Goal: Task Accomplishment & Management: Complete application form

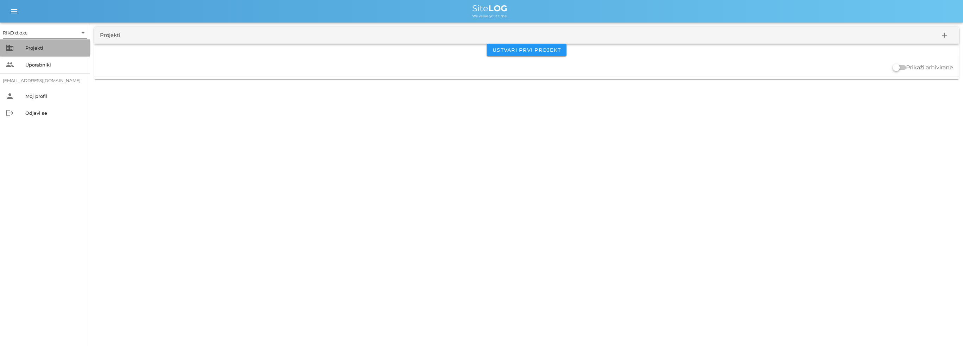
click at [45, 50] on div "Projekti" at bounding box center [54, 47] width 59 height 11
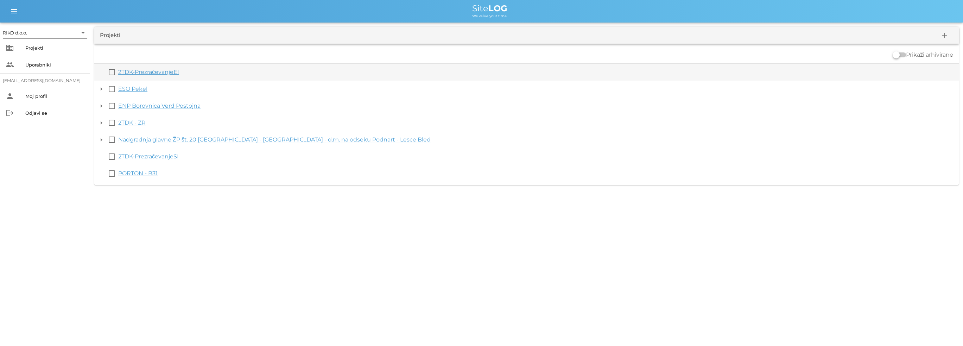
click at [132, 71] on link "2TDK-PrezračevanjeEI" at bounding box center [148, 72] width 61 height 7
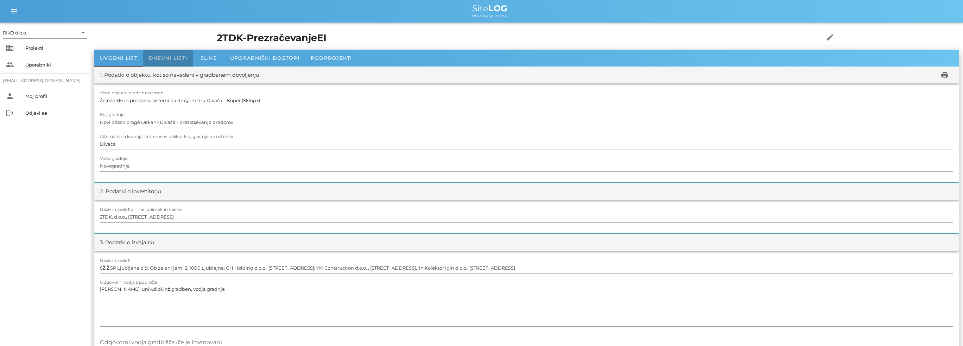
click at [172, 59] on span "Dnevni listi" at bounding box center [168, 58] width 38 height 6
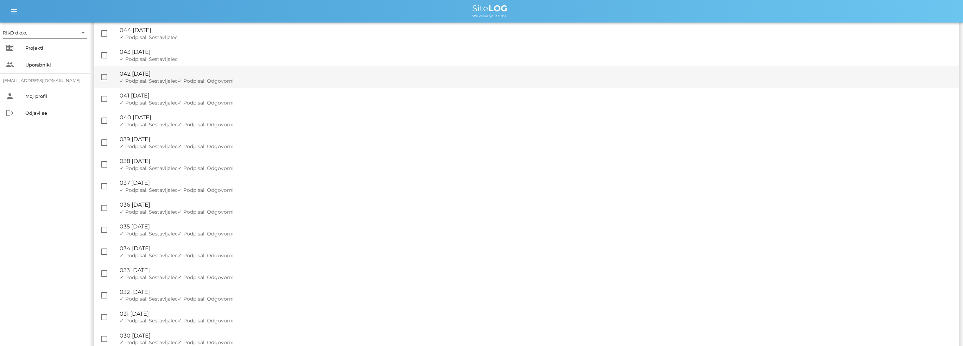
scroll to position [106, 0]
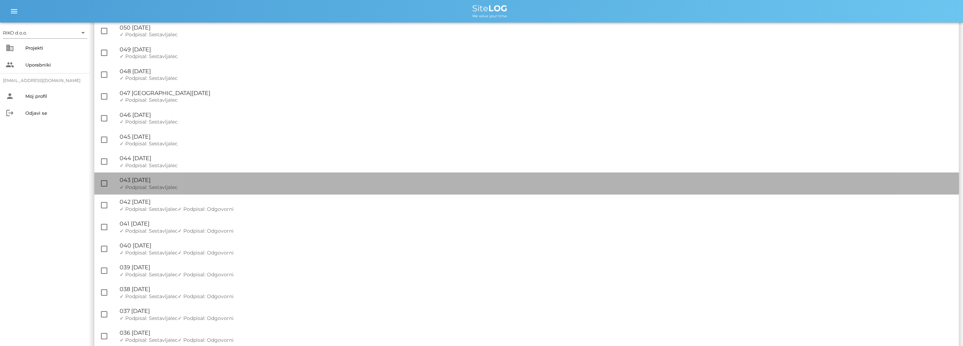
click at [171, 190] on span "✓ Podpisal: Sestavljalec" at bounding box center [149, 187] width 58 height 6
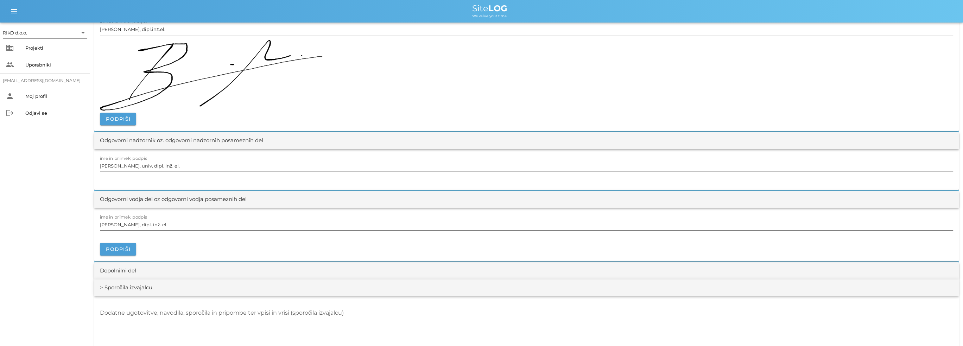
scroll to position [774, 0]
click at [131, 244] on button "Podpiši" at bounding box center [118, 247] width 36 height 13
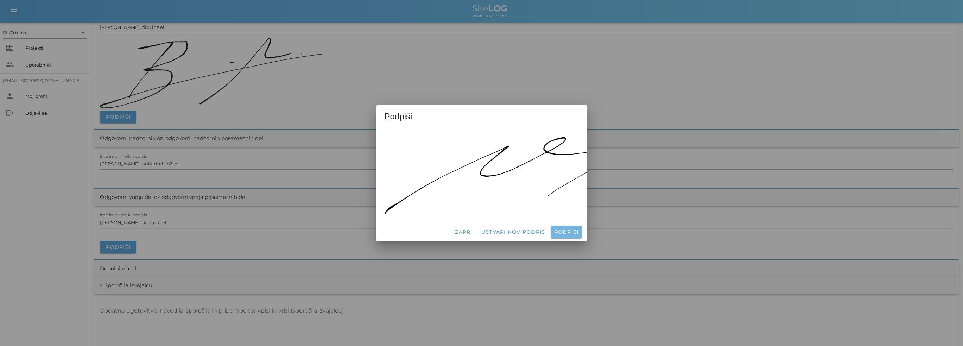
click at [570, 226] on button "Podpiši" at bounding box center [566, 232] width 31 height 13
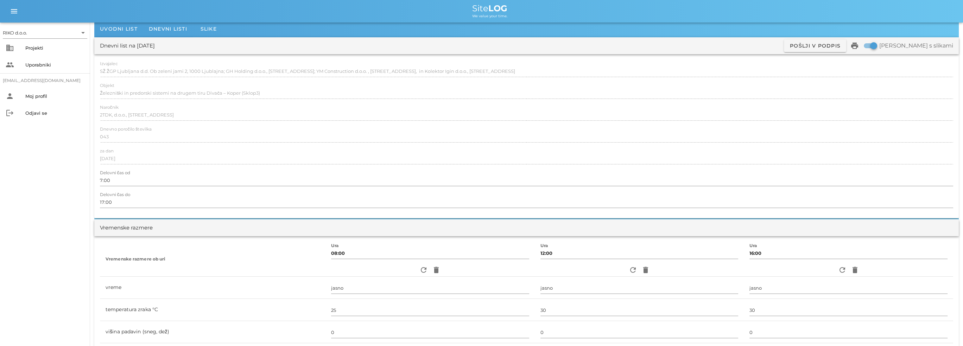
scroll to position [0, 0]
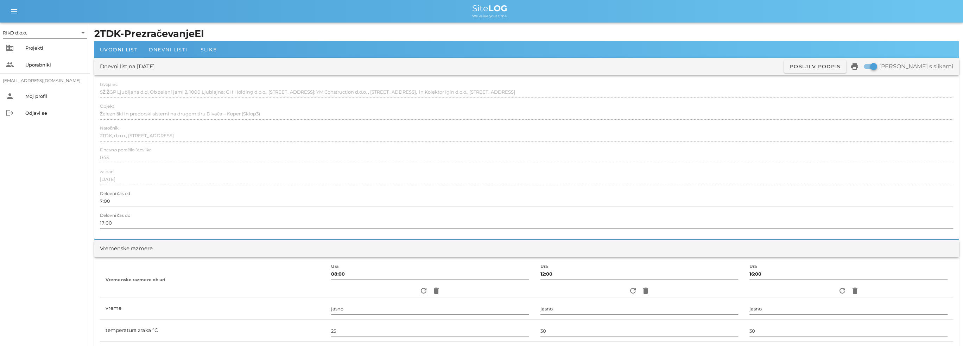
click at [163, 49] on span "Dnevni listi" at bounding box center [168, 49] width 38 height 6
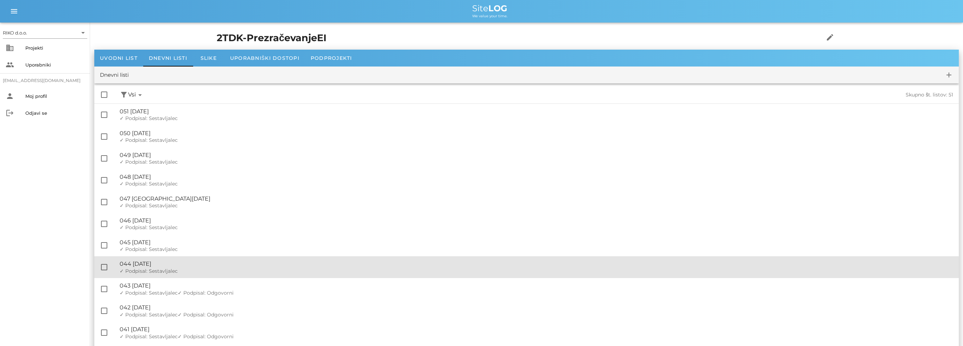
click at [182, 267] on div "🔏 044 [DATE]" at bounding box center [537, 263] width 834 height 7
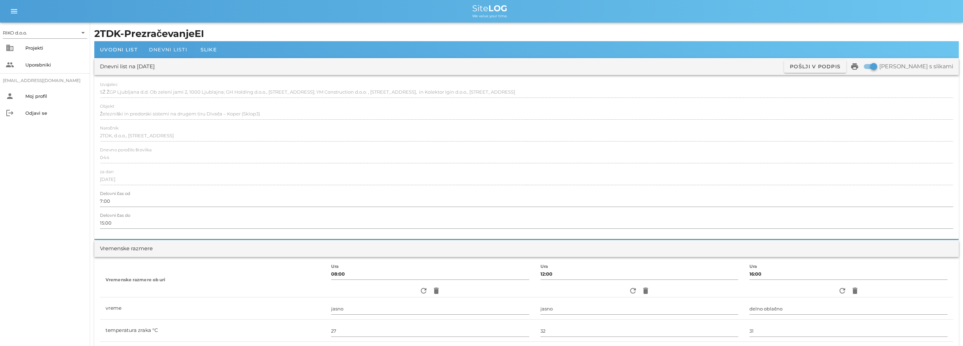
click at [177, 50] on span "Dnevni listi" at bounding box center [168, 49] width 38 height 6
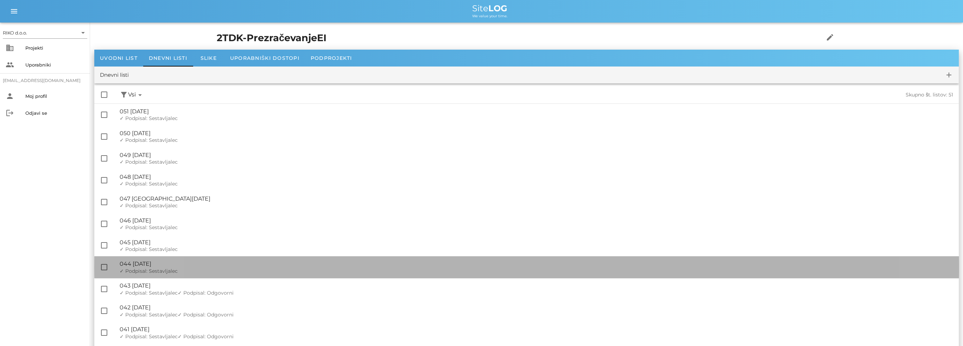
click at [177, 271] on div "✓ Podpisal: Nadzornik ✓ Podpisal: Sestavljalec ✓ Podpisal: Odgovorni" at bounding box center [537, 271] width 834 height 6
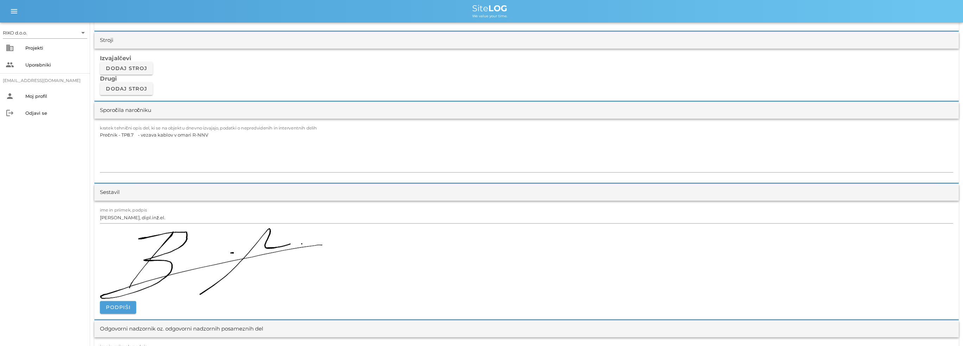
scroll to position [704, 0]
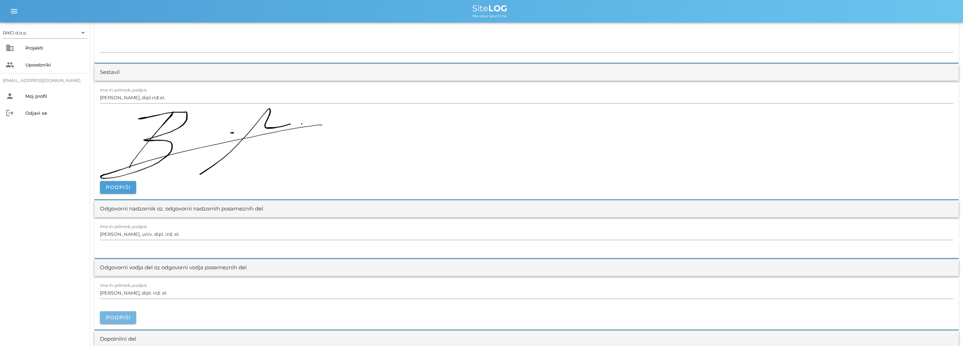
click at [118, 318] on span "Podpiši" at bounding box center [118, 317] width 25 height 6
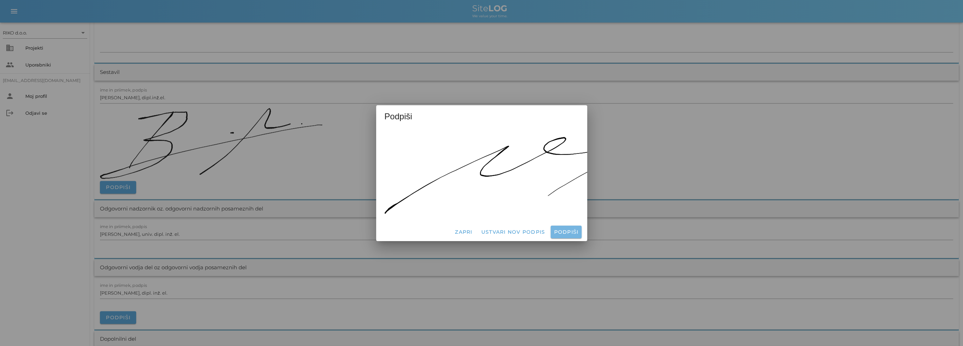
click at [567, 229] on span "Podpiši" at bounding box center [566, 232] width 25 height 6
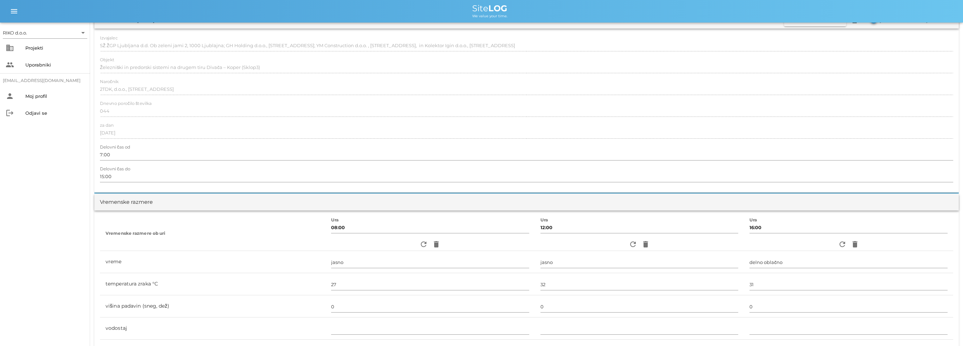
scroll to position [0, 0]
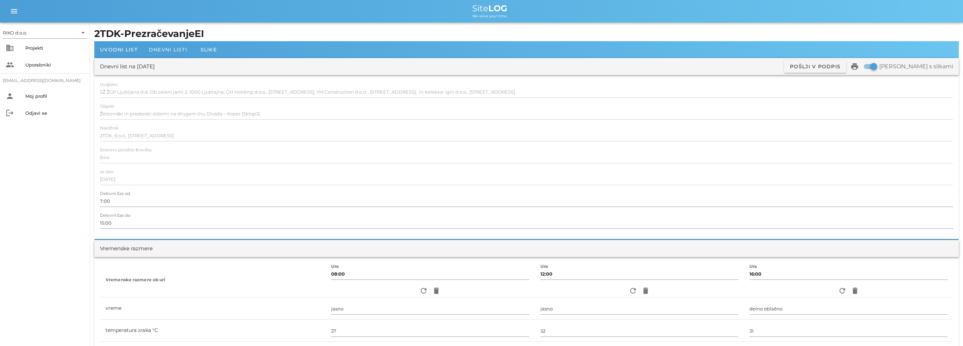
click at [159, 49] on span "Dnevni listi" at bounding box center [168, 49] width 38 height 6
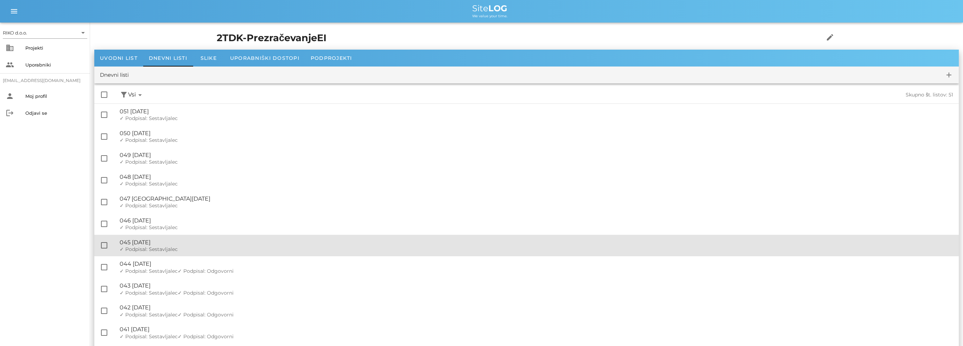
click at [194, 244] on div "🔏 045 [DATE]" at bounding box center [537, 242] width 834 height 7
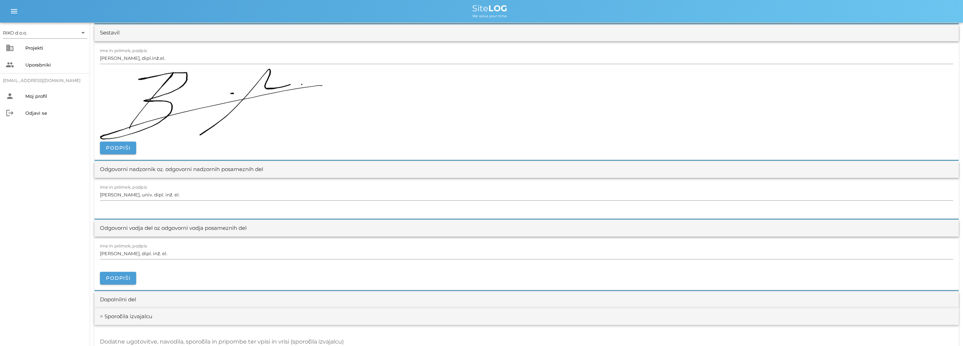
scroll to position [774, 0]
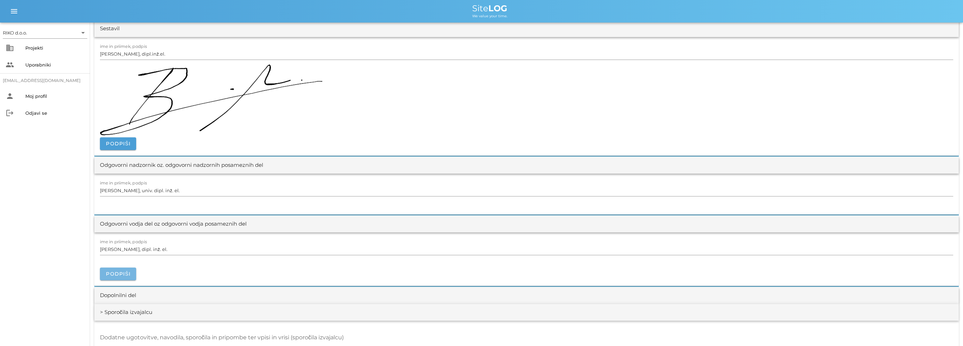
click at [117, 272] on span "Podpiši" at bounding box center [118, 274] width 25 height 6
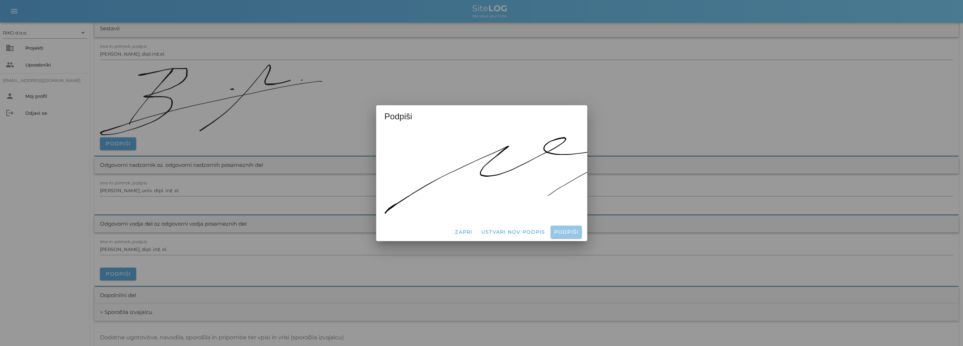
click at [569, 229] on span "Podpiši" at bounding box center [566, 232] width 25 height 6
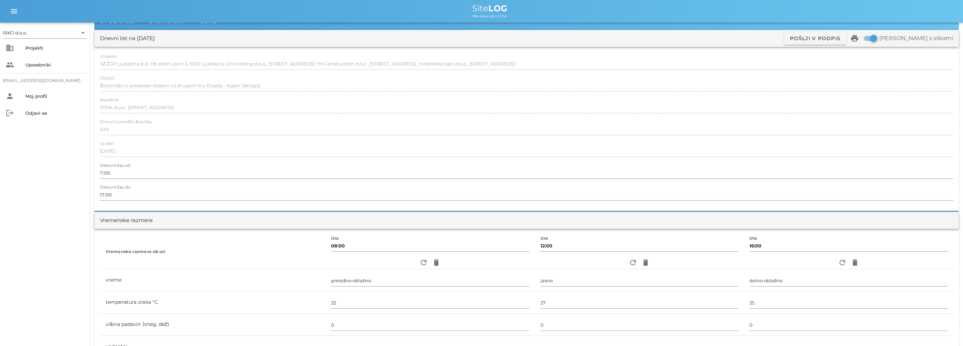
scroll to position [0, 0]
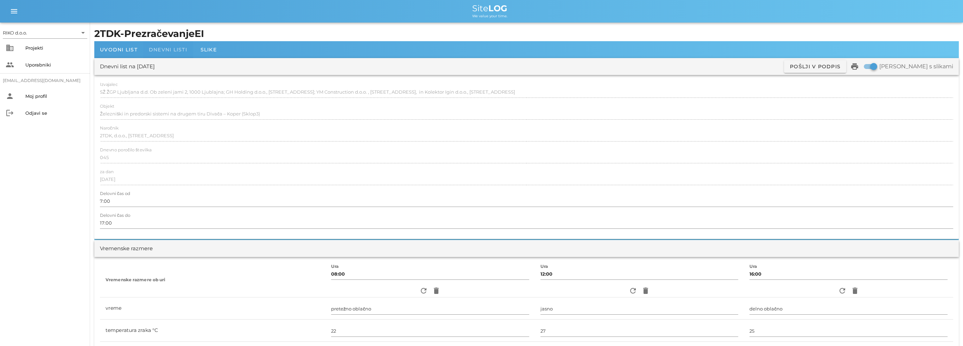
click at [182, 52] on div "Dnevni listi" at bounding box center [168, 49] width 50 height 17
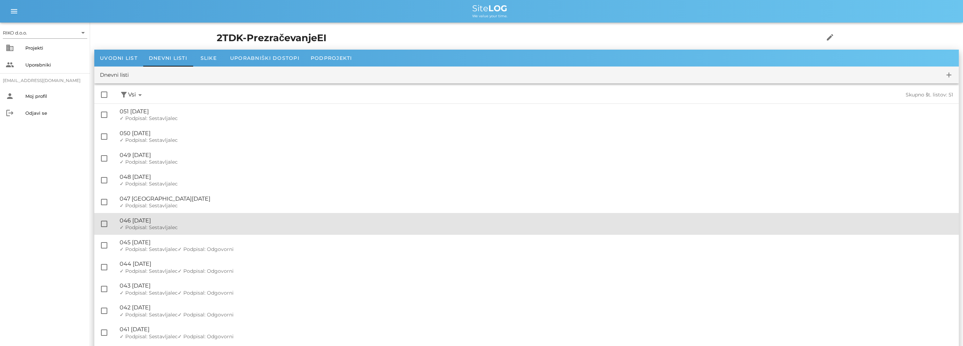
click at [166, 222] on div "🔏 046 [DATE]" at bounding box center [537, 220] width 834 height 7
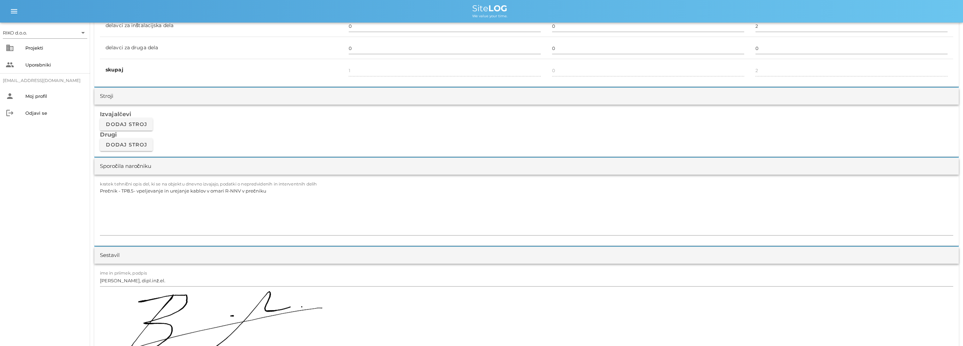
scroll to position [704, 0]
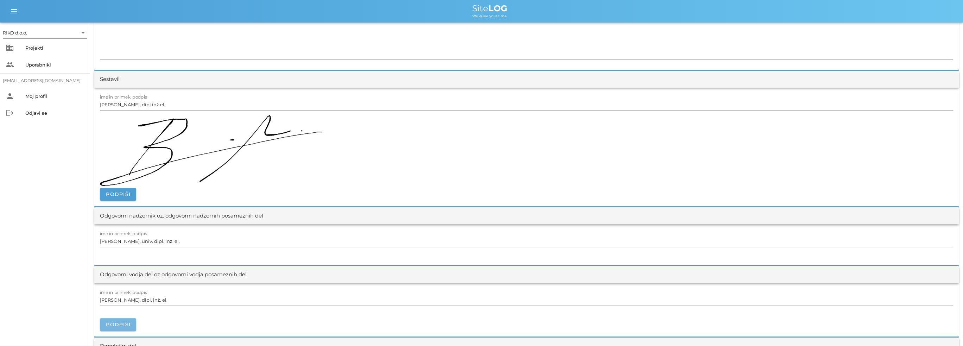
click at [127, 320] on button "Podpiši" at bounding box center [118, 324] width 36 height 13
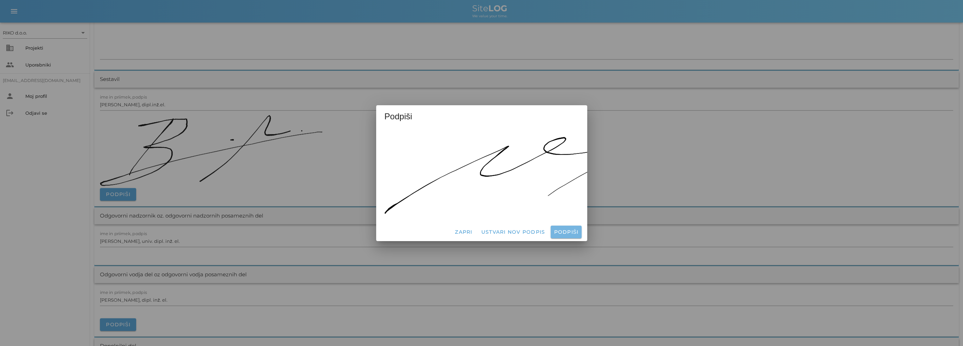
click at [553, 229] on button "Podpiši" at bounding box center [566, 232] width 31 height 13
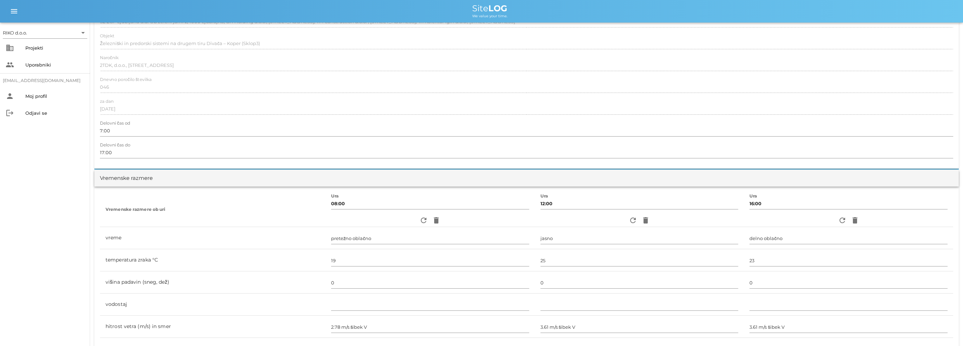
scroll to position [0, 0]
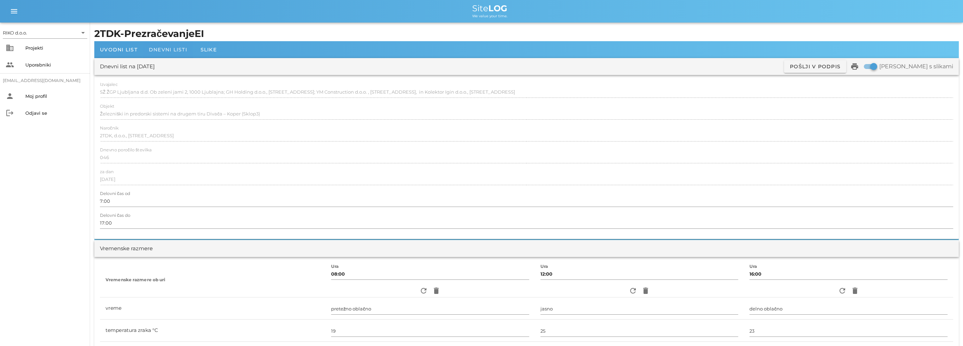
click at [170, 55] on div "Dnevni listi" at bounding box center [168, 49] width 50 height 17
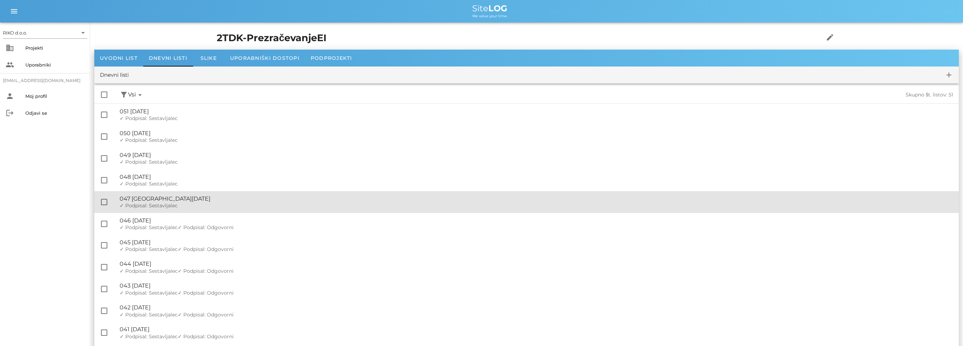
click at [185, 205] on div "✓ Podpisal: Nadzornik ✓ Podpisal: Sestavljalec ✓ Podpisal: Odgovorni" at bounding box center [537, 206] width 834 height 6
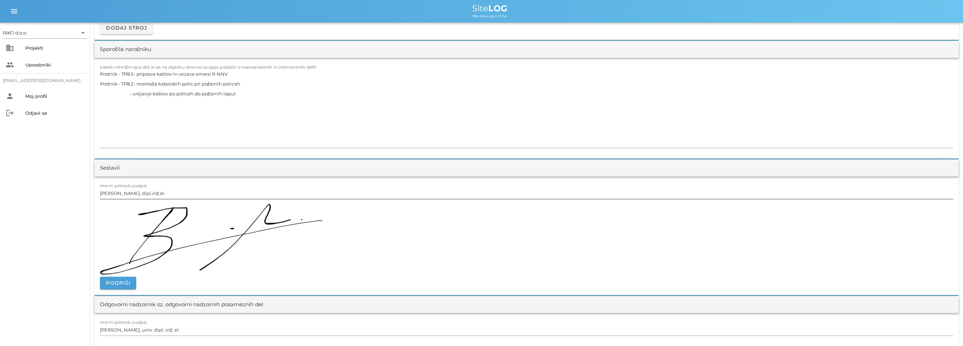
scroll to position [774, 0]
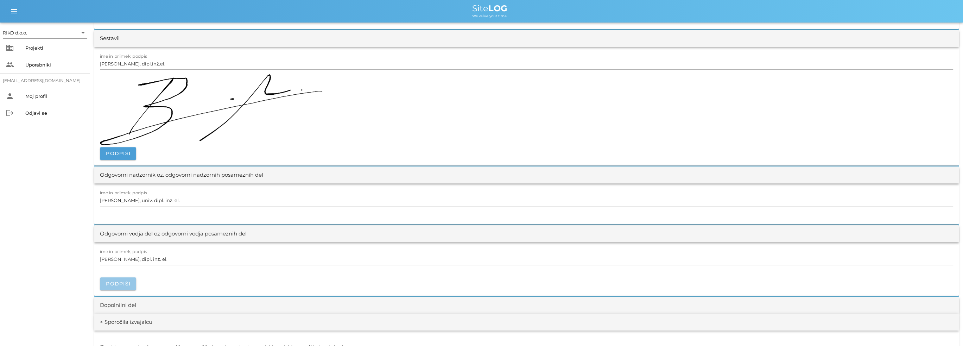
click at [125, 283] on span "Podpiši" at bounding box center [118, 284] width 25 height 6
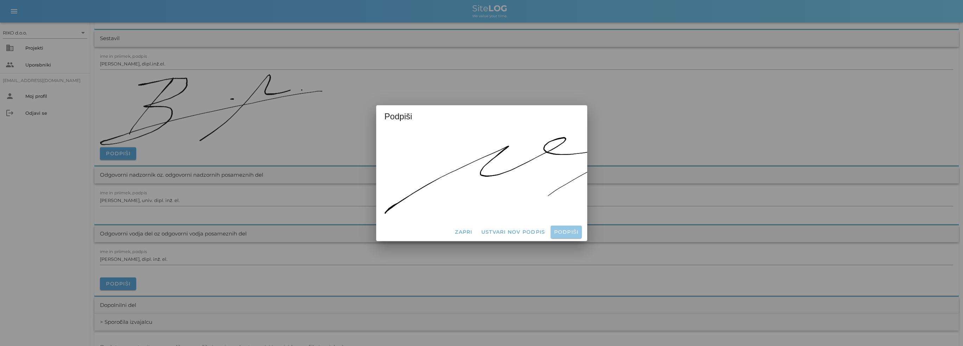
click at [564, 226] on button "Podpiši" at bounding box center [566, 232] width 31 height 13
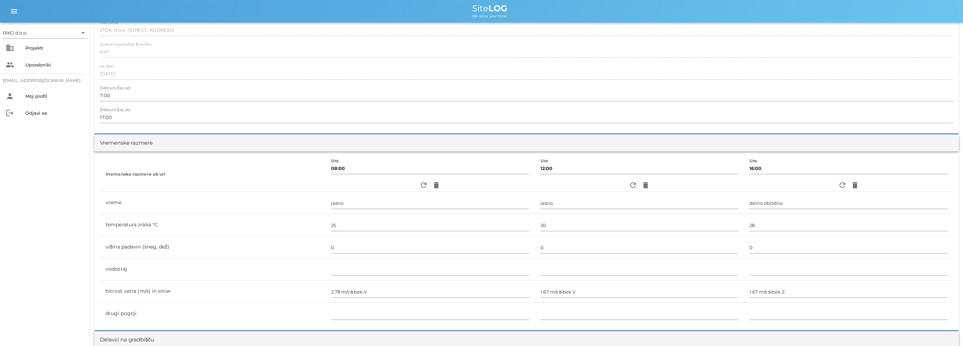
scroll to position [0, 0]
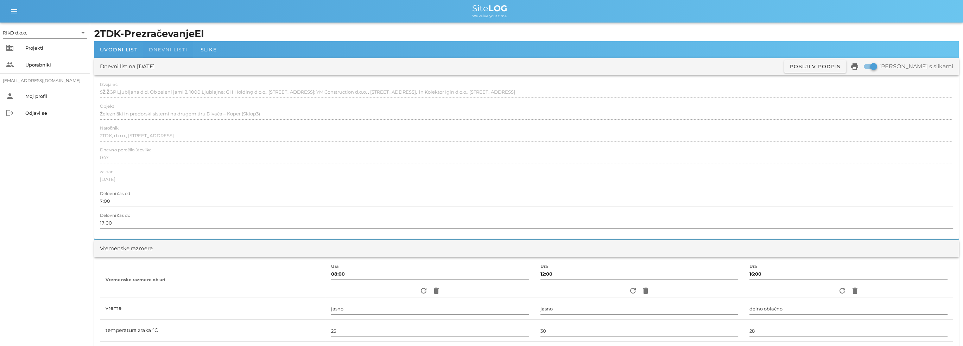
click at [171, 52] on span "Dnevni listi" at bounding box center [168, 49] width 38 height 6
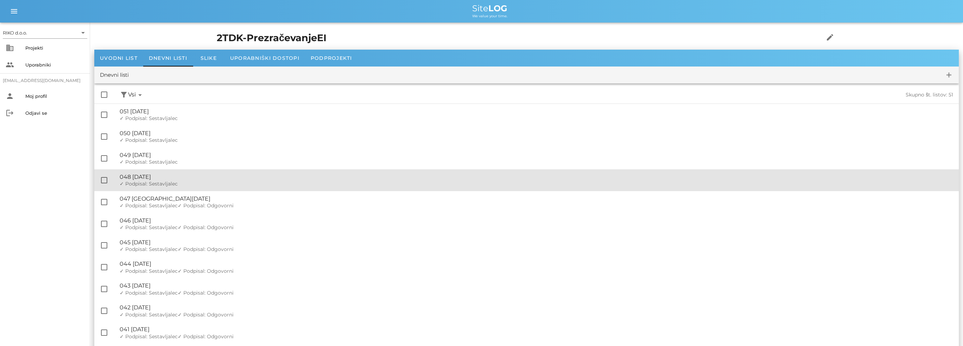
click at [180, 182] on div "✓ Podpisal: Nadzornik ✓ Podpisal: Sestavljalec ✓ Podpisal: Odgovorni" at bounding box center [537, 184] width 834 height 6
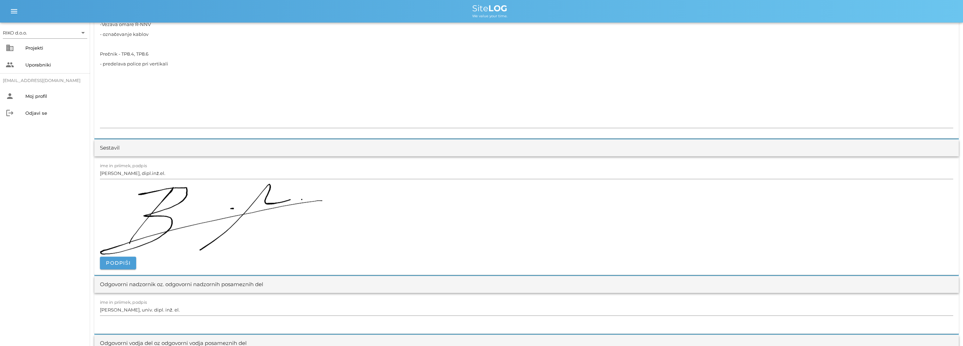
scroll to position [845, 0]
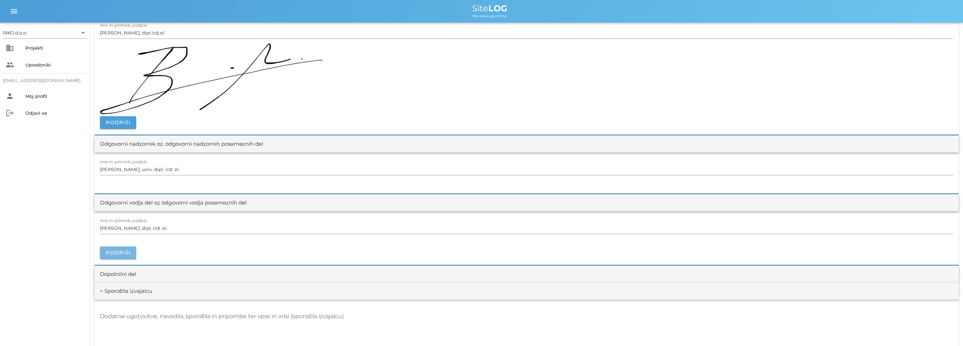
click at [120, 246] on button "Podpiši" at bounding box center [118, 252] width 36 height 13
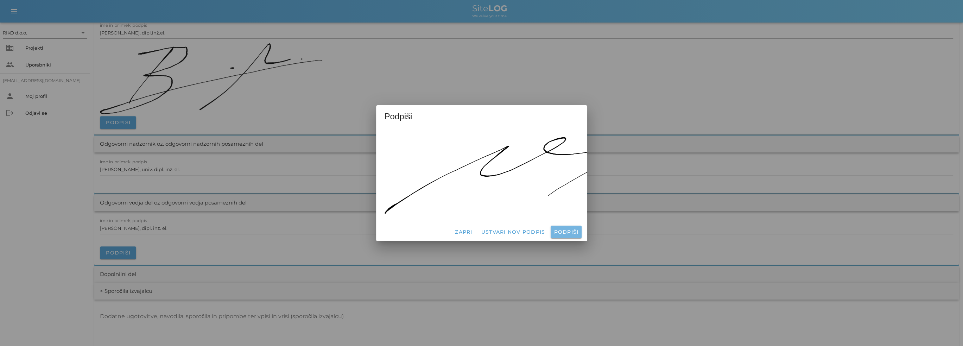
drag, startPoint x: 560, startPoint y: 224, endPoint x: 556, endPoint y: 224, distance: 3.9
click at [560, 226] on button "Podpiši" at bounding box center [566, 232] width 31 height 13
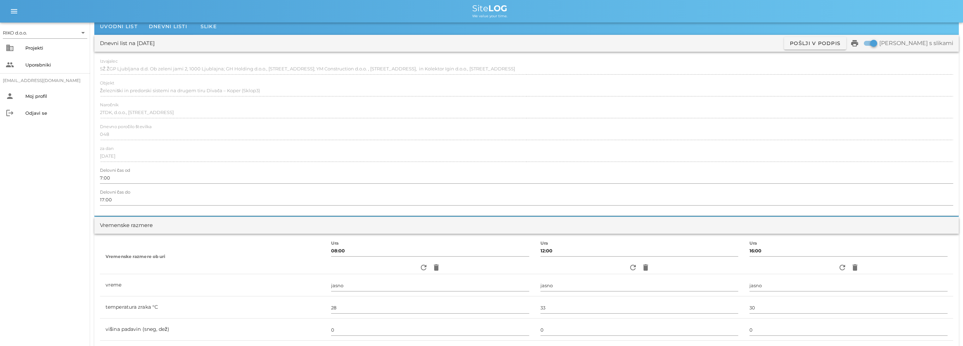
scroll to position [0, 0]
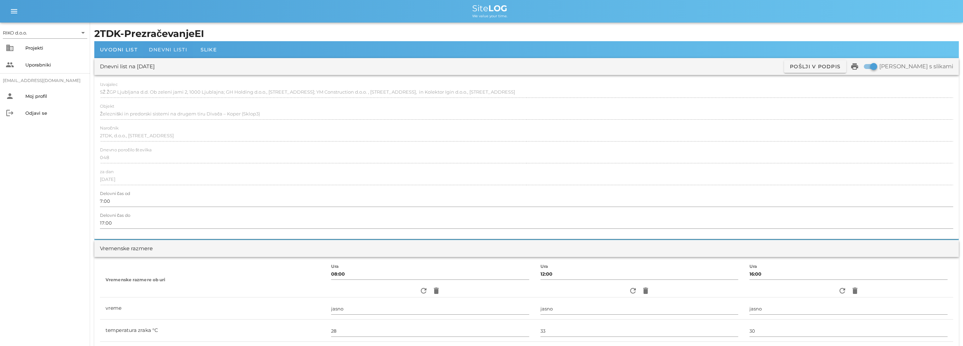
click at [186, 50] on span "Dnevni listi" at bounding box center [168, 49] width 38 height 6
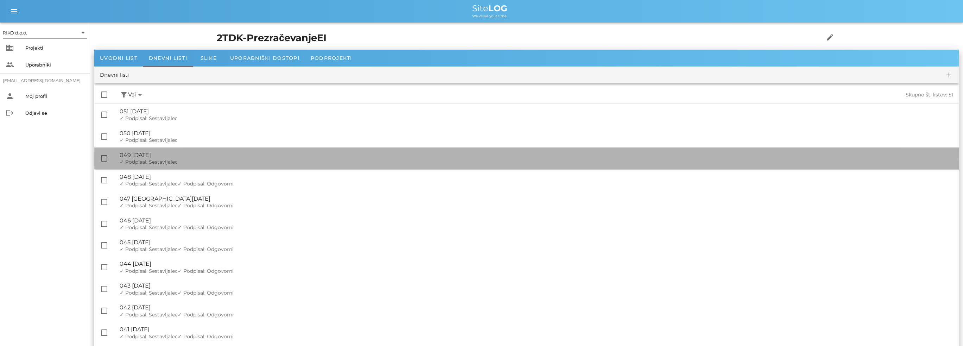
click at [182, 153] on div "🔏 049 [DATE]" at bounding box center [537, 155] width 834 height 7
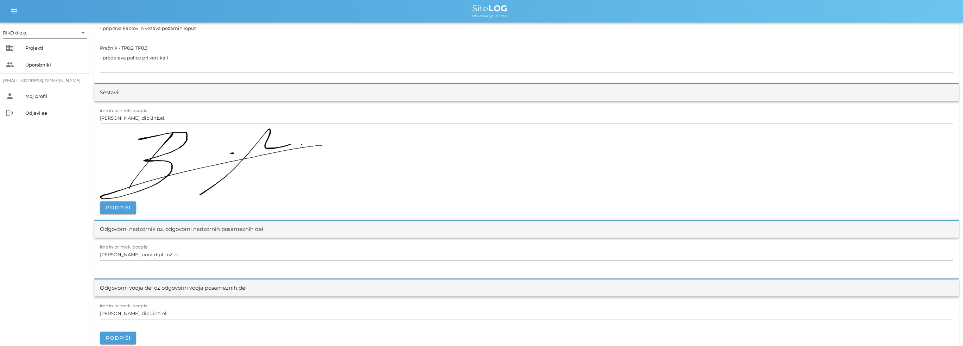
scroll to position [810, 0]
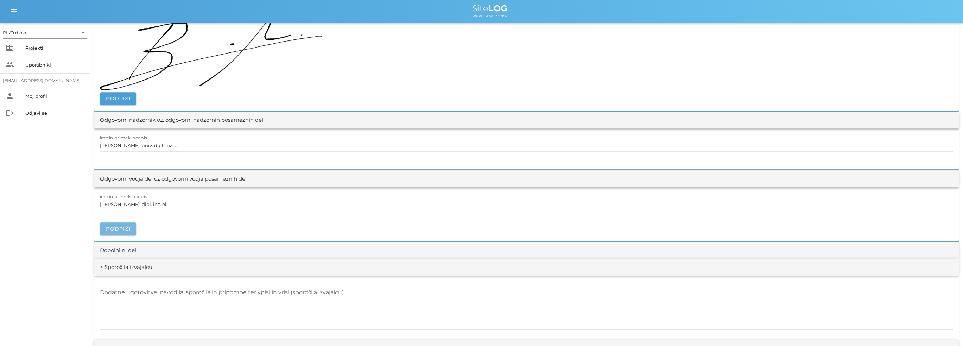
click at [127, 232] on button "Podpiši" at bounding box center [118, 228] width 36 height 13
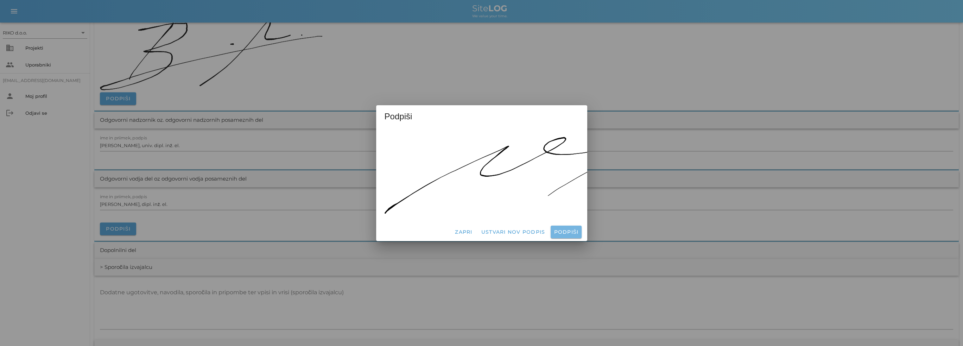
click at [578, 229] on span "Podpiši" at bounding box center [566, 232] width 25 height 6
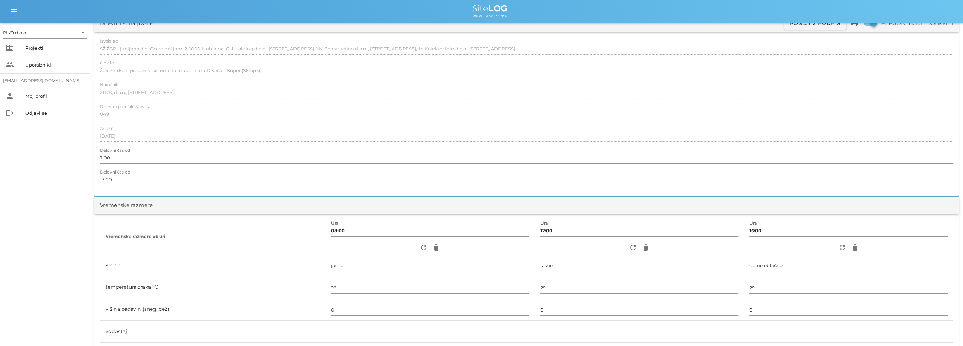
scroll to position [0, 0]
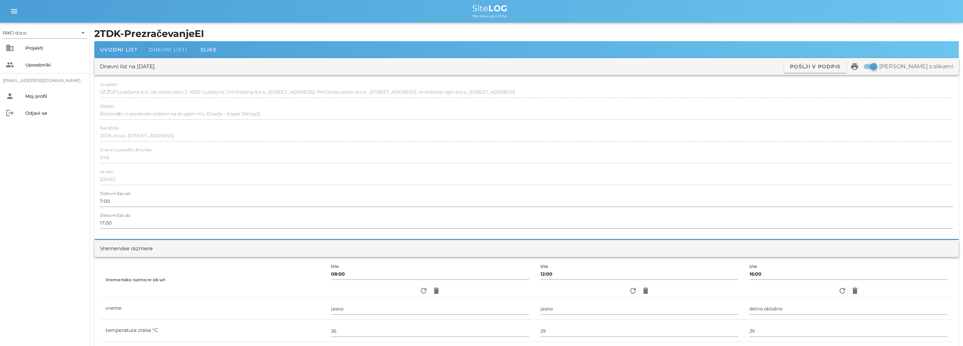
click at [174, 52] on span "Dnevni listi" at bounding box center [168, 49] width 38 height 6
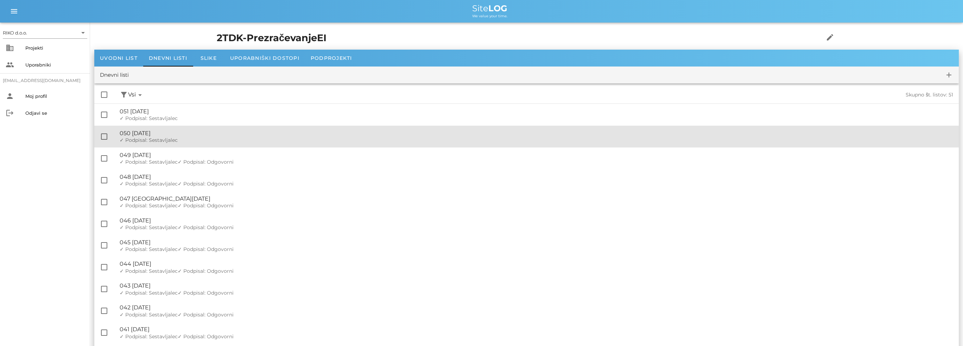
click at [190, 135] on div "🔏 050 [DATE]" at bounding box center [537, 133] width 834 height 7
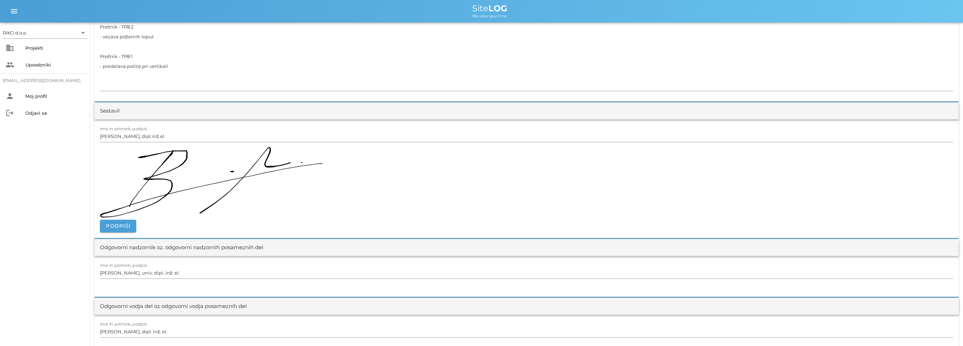
scroll to position [739, 0]
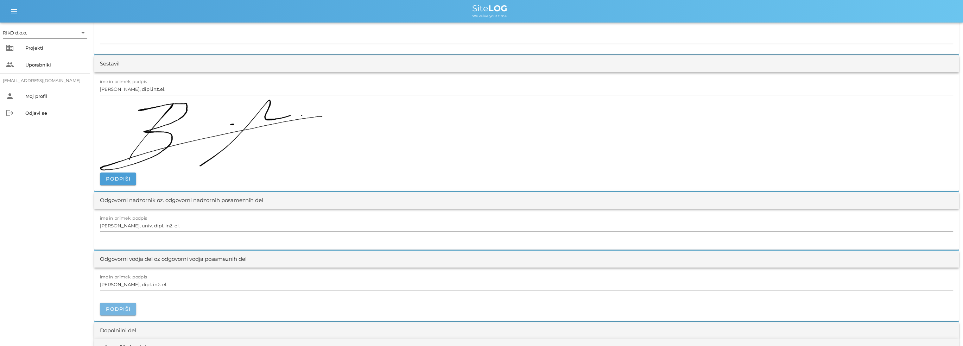
click at [123, 313] on button "Podpiši" at bounding box center [118, 309] width 36 height 13
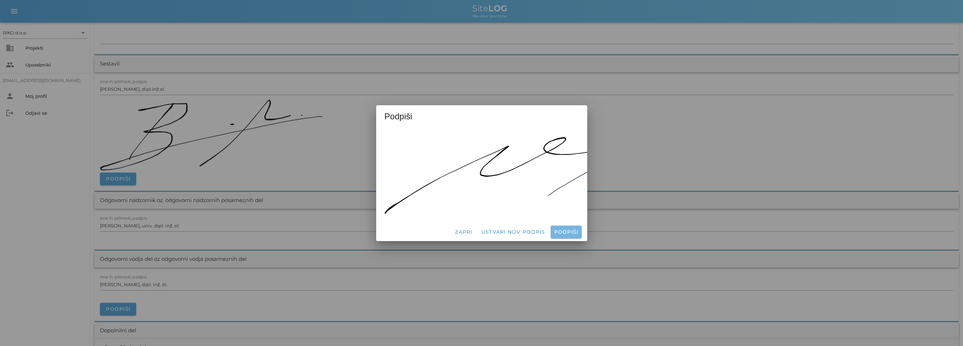
click at [566, 232] on button "Podpiši" at bounding box center [566, 232] width 31 height 13
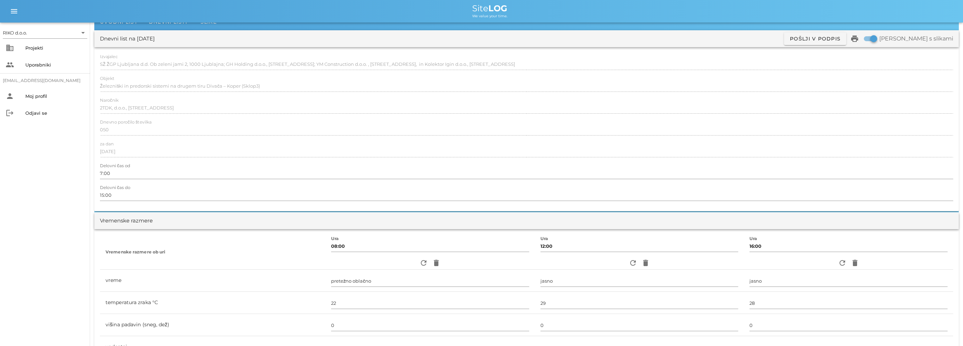
scroll to position [0, 0]
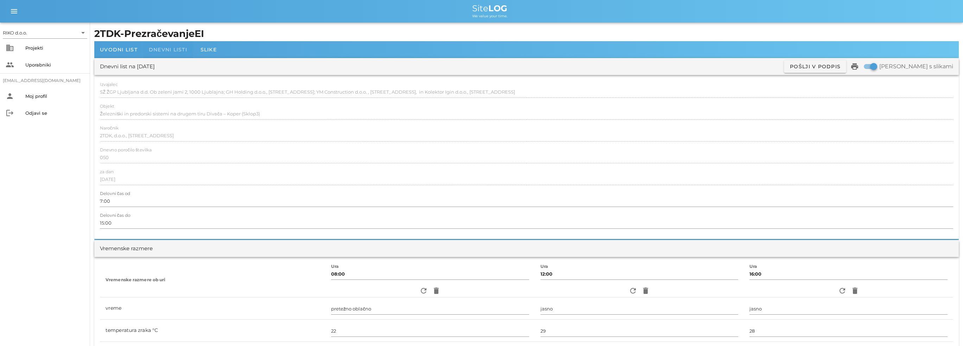
click at [181, 51] on span "Dnevni listi" at bounding box center [168, 49] width 38 height 6
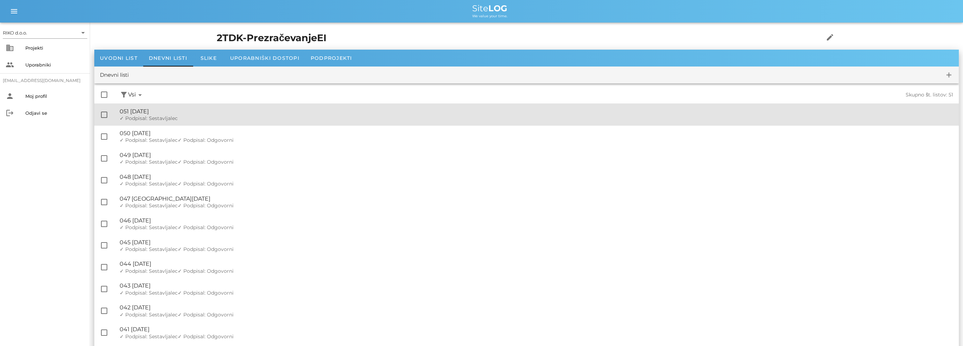
click at [169, 118] on span "✓ Podpisal: Sestavljalec" at bounding box center [149, 118] width 58 height 6
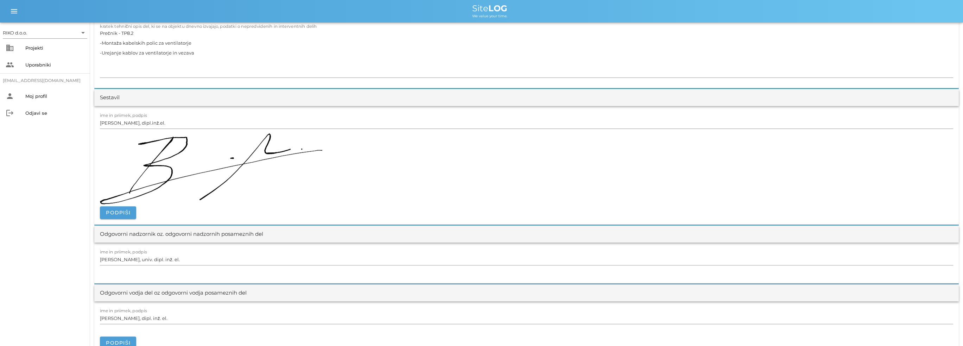
scroll to position [774, 0]
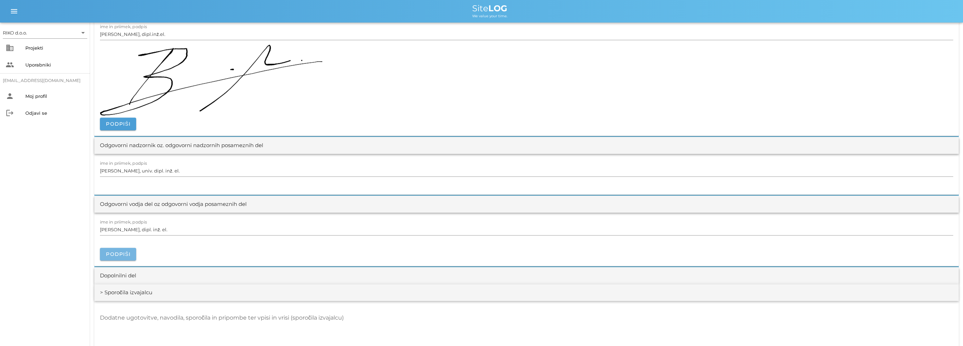
click at [113, 251] on span "Podpiši" at bounding box center [118, 254] width 25 height 6
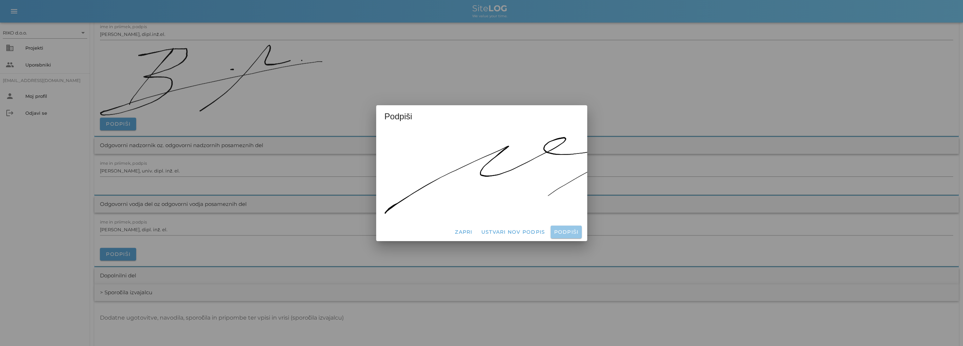
click at [567, 229] on span "Podpiši" at bounding box center [566, 232] width 25 height 6
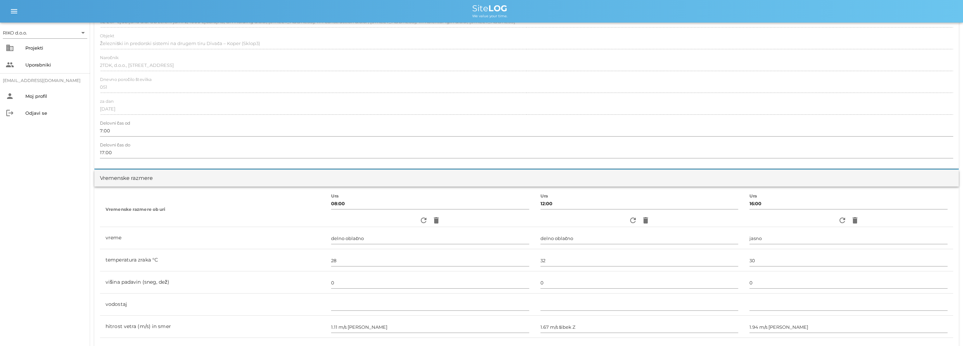
scroll to position [0, 0]
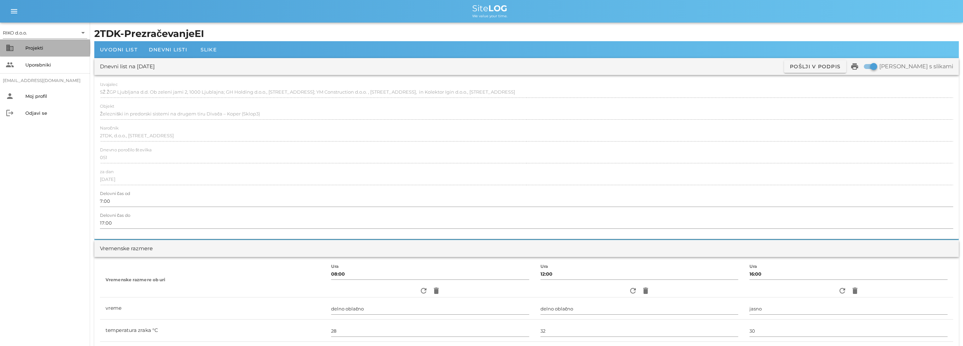
click at [38, 48] on div "Projekti" at bounding box center [54, 48] width 59 height 6
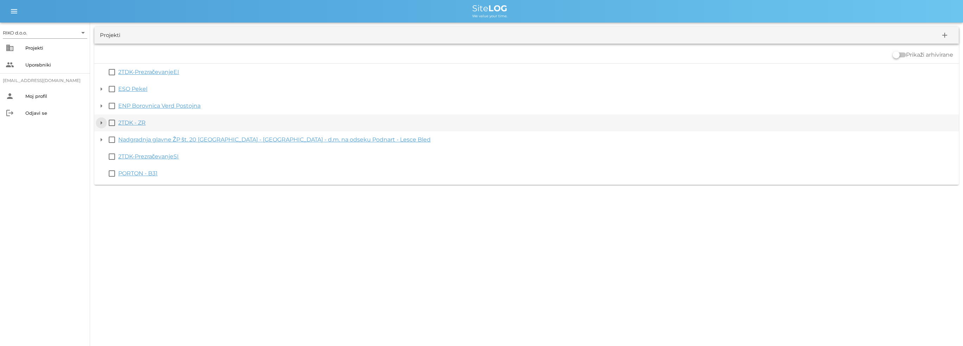
click at [102, 123] on button "arrow_drop_down" at bounding box center [101, 123] width 8 height 8
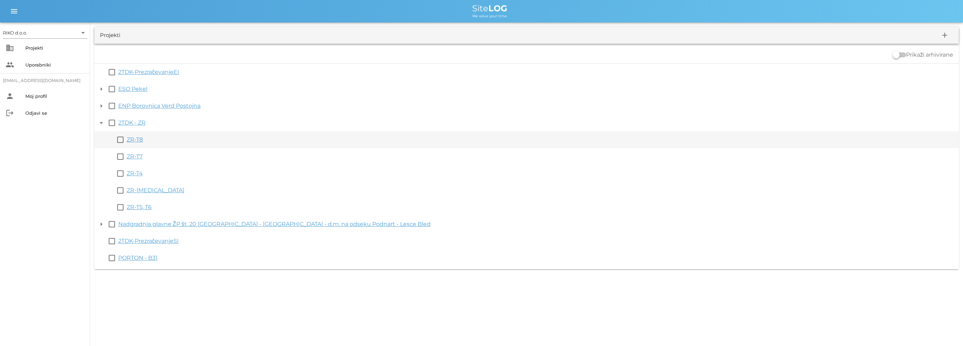
click at [139, 138] on link "ZR-T8" at bounding box center [135, 139] width 16 height 7
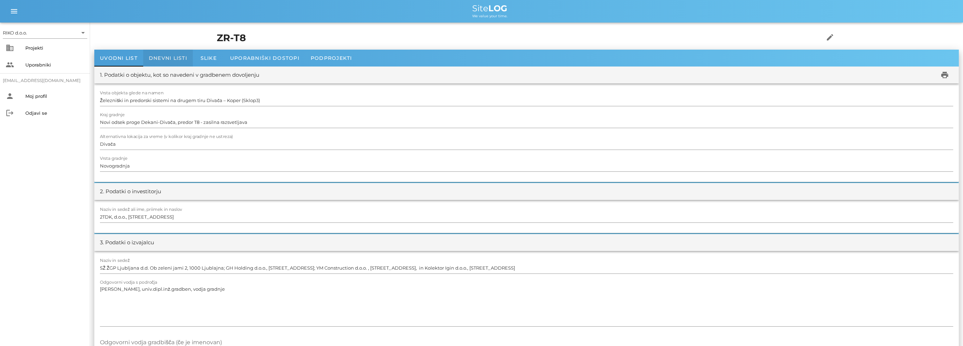
click at [184, 57] on span "Dnevni listi" at bounding box center [168, 58] width 38 height 6
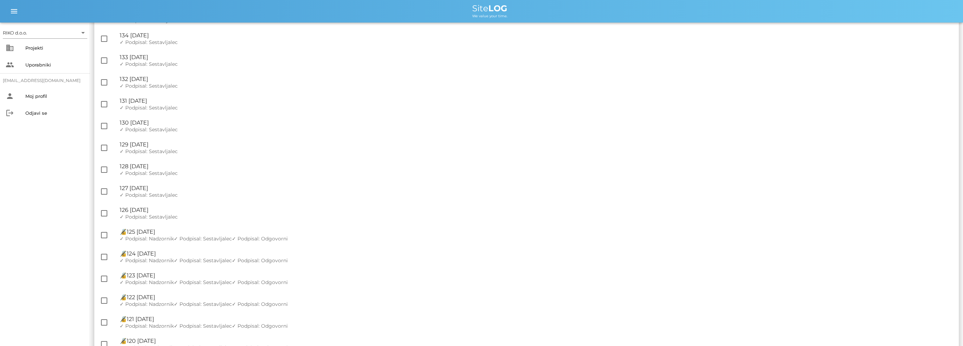
scroll to position [704, 0]
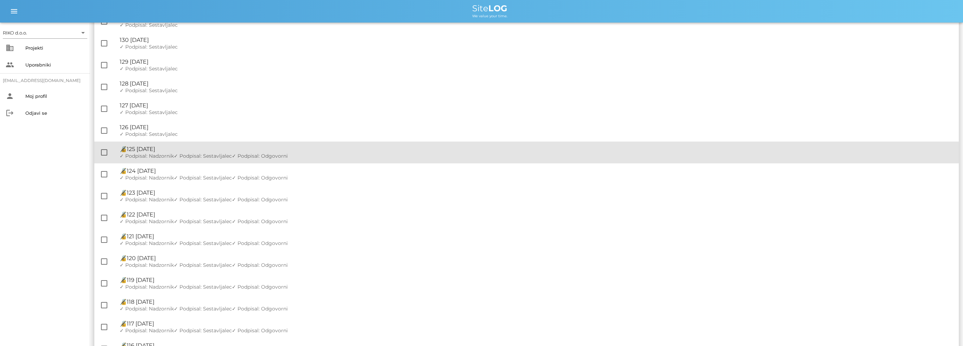
click at [214, 154] on span "✓ Podpisal: Sestavljalec" at bounding box center [203, 156] width 58 height 6
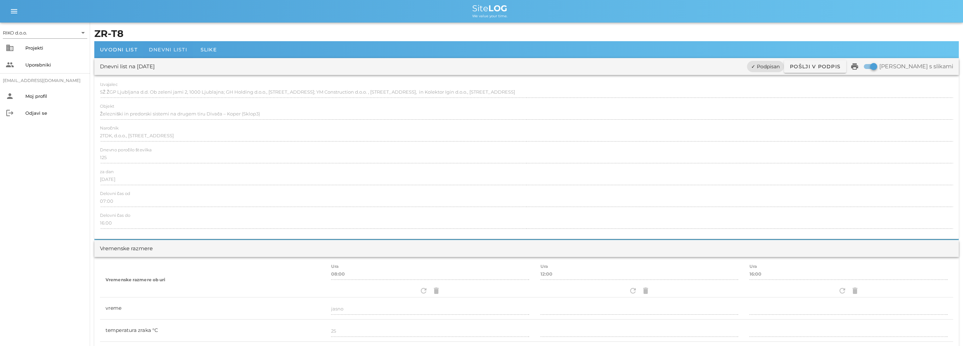
click at [172, 51] on span "Dnevni listi" at bounding box center [168, 49] width 38 height 6
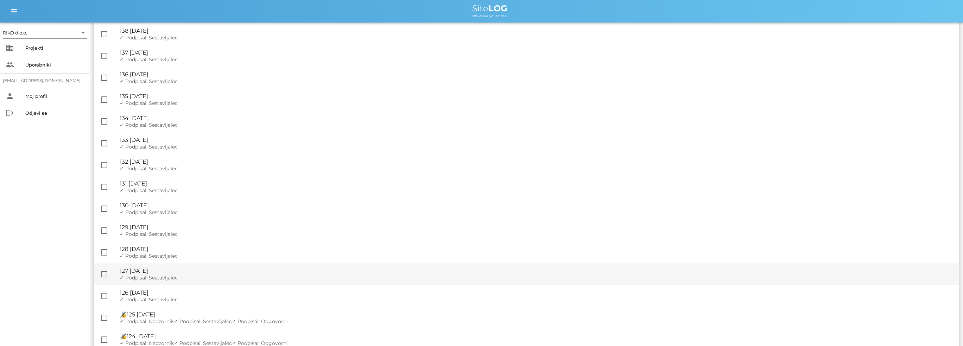
scroll to position [669, 0]
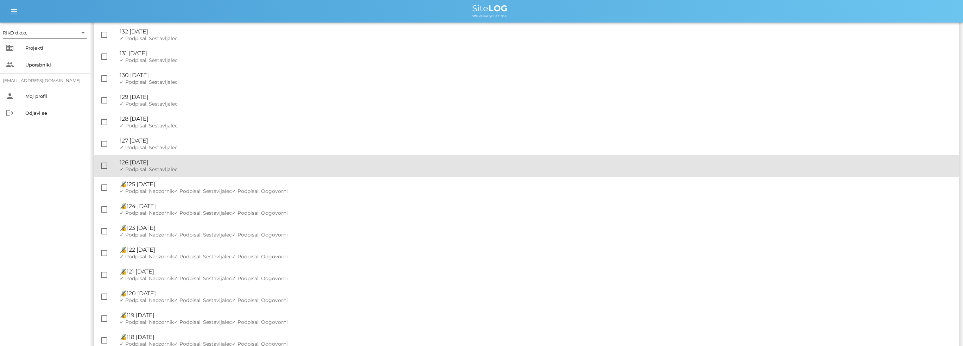
click at [187, 169] on div "✓ Podpisal: Nadzornik ✓ Podpisal: Sestavljalec ✓ Podpisal: Odgovorni" at bounding box center [537, 169] width 834 height 6
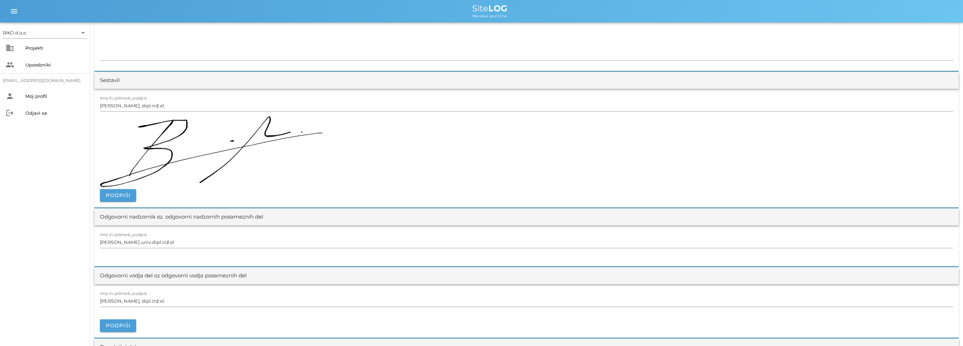
scroll to position [915, 0]
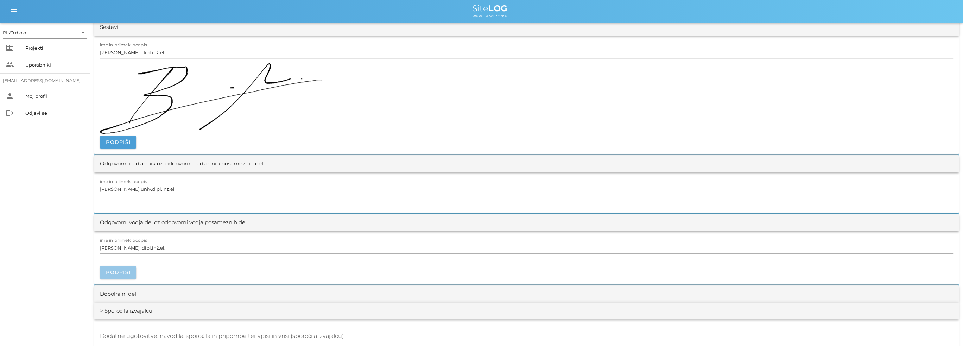
click at [125, 273] on span "Podpiši" at bounding box center [118, 272] width 25 height 6
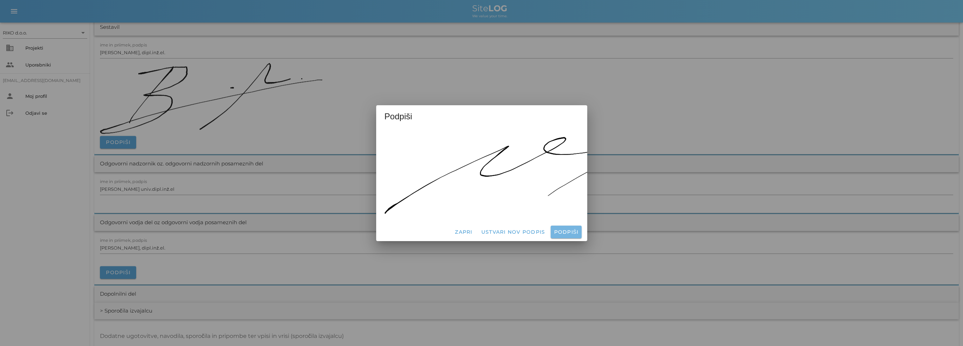
click at [560, 231] on span "Podpiši" at bounding box center [566, 232] width 25 height 6
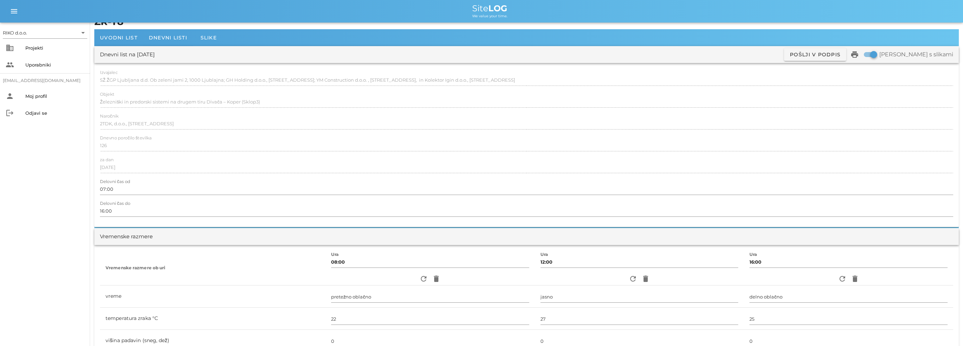
scroll to position [0, 0]
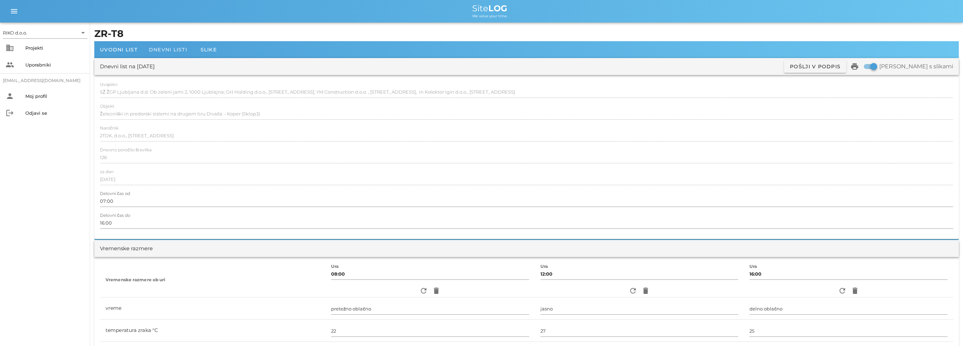
click at [182, 48] on span "Dnevni listi" at bounding box center [168, 49] width 38 height 6
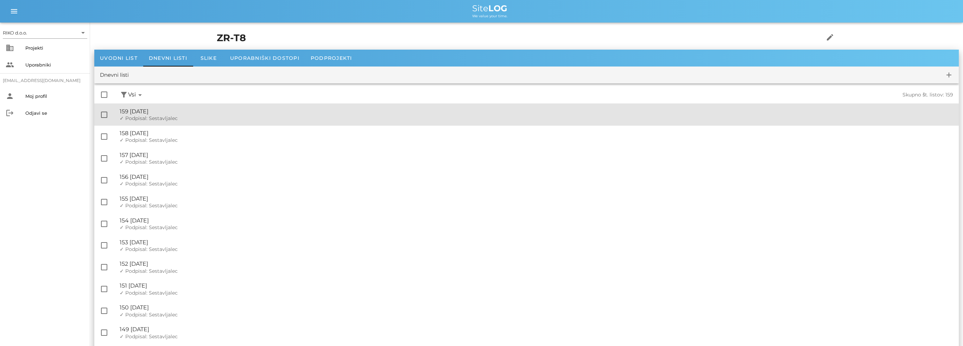
click at [189, 117] on div "✓ Podpisal: Nadzornik ✓ Podpisal: Sestavljalec ✓ Podpisal: Odgovorni" at bounding box center [537, 118] width 834 height 6
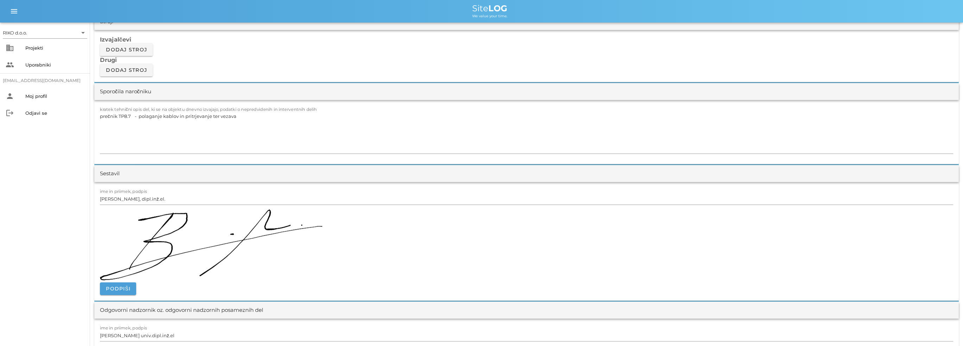
scroll to position [739, 0]
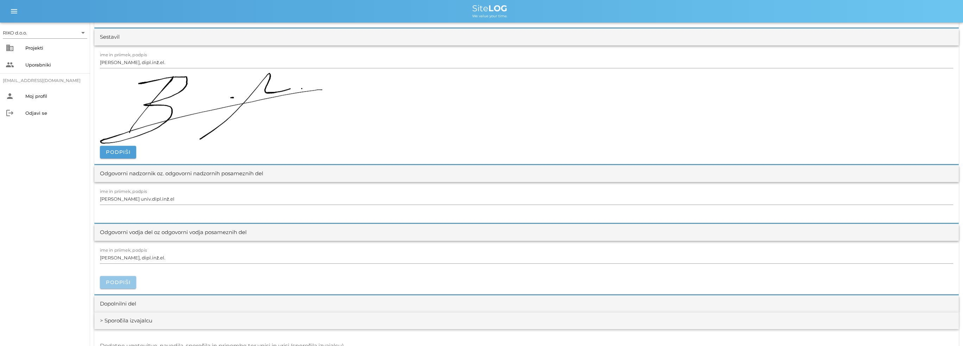
click at [120, 278] on button "Podpiši" at bounding box center [118, 282] width 36 height 13
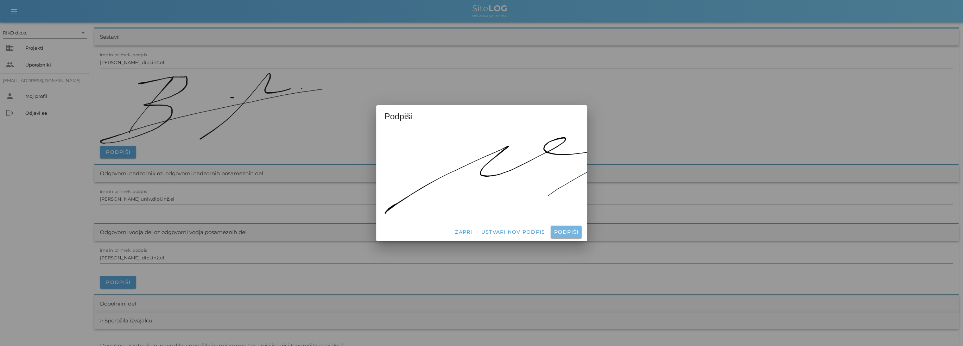
click at [568, 231] on span "Podpiši" at bounding box center [566, 232] width 25 height 6
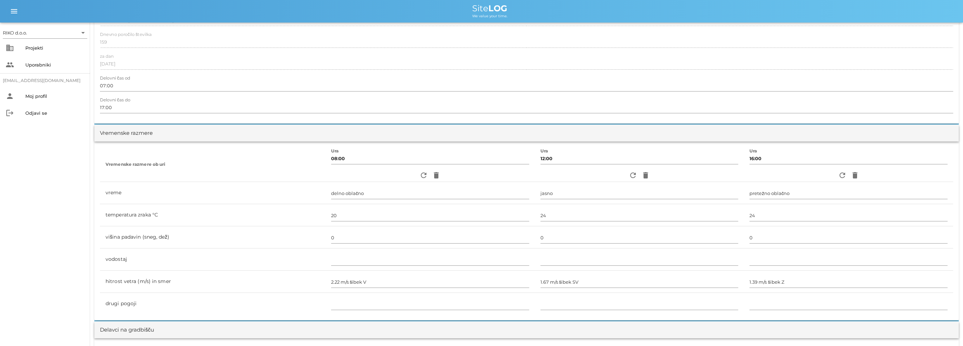
scroll to position [0, 0]
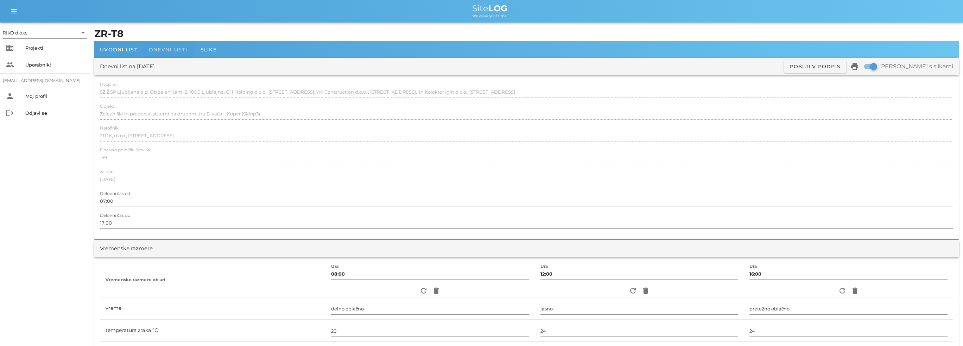
click at [176, 48] on span "Dnevni listi" at bounding box center [168, 49] width 38 height 6
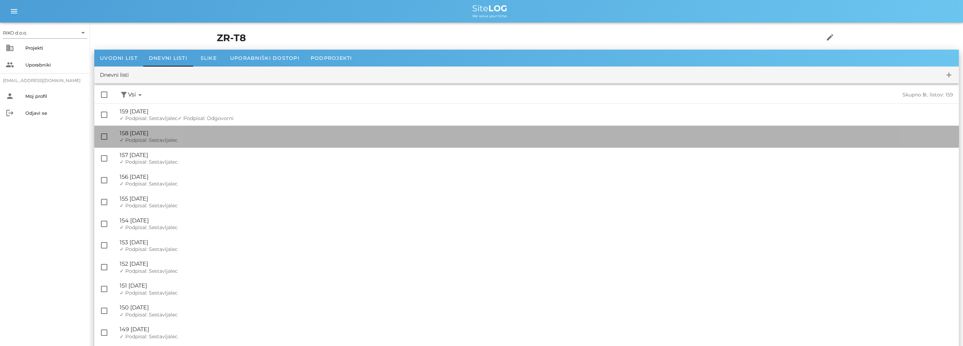
click at [174, 136] on div "🔏 158 [DATE]" at bounding box center [537, 133] width 834 height 7
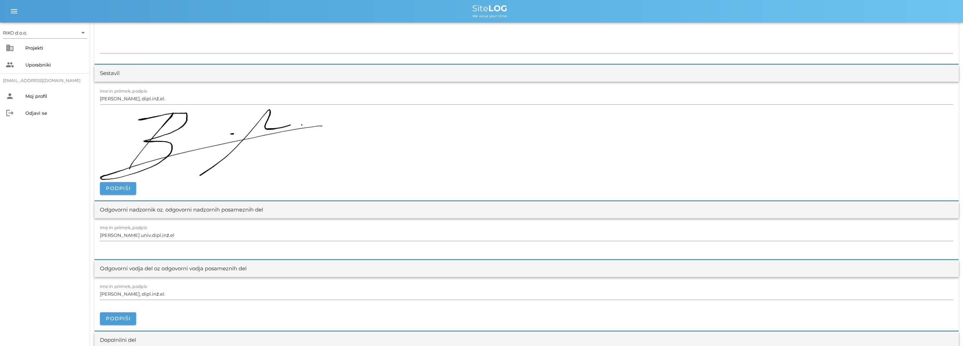
scroll to position [704, 0]
click at [114, 316] on span "Podpiši" at bounding box center [118, 317] width 25 height 6
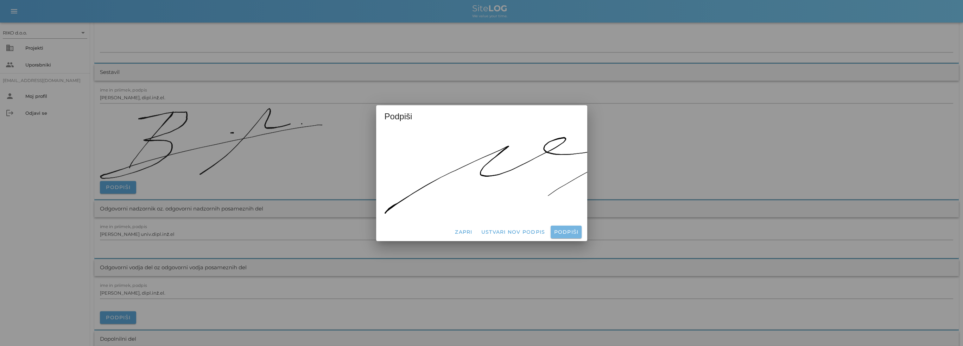
click at [561, 233] on button "Podpiši" at bounding box center [566, 232] width 31 height 13
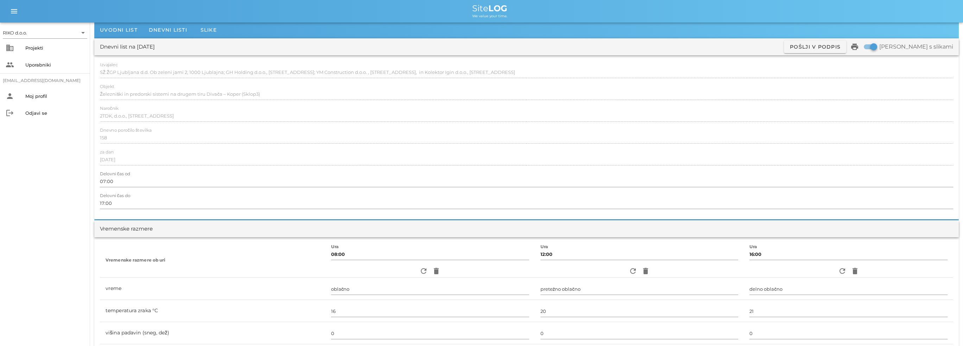
scroll to position [0, 0]
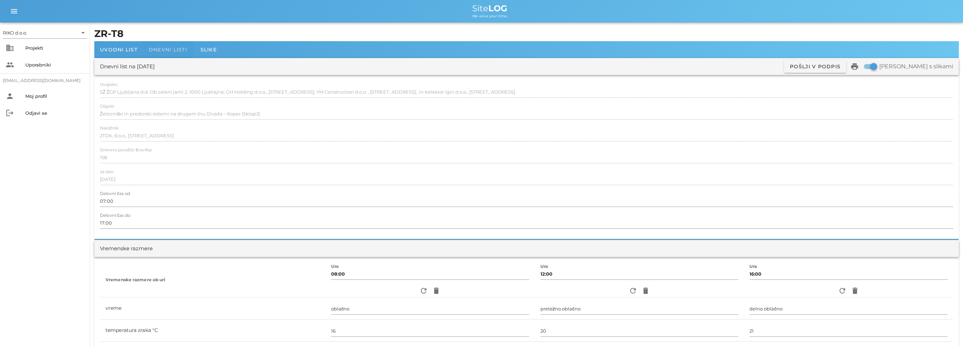
click at [176, 51] on span "Dnevni listi" at bounding box center [168, 49] width 38 height 6
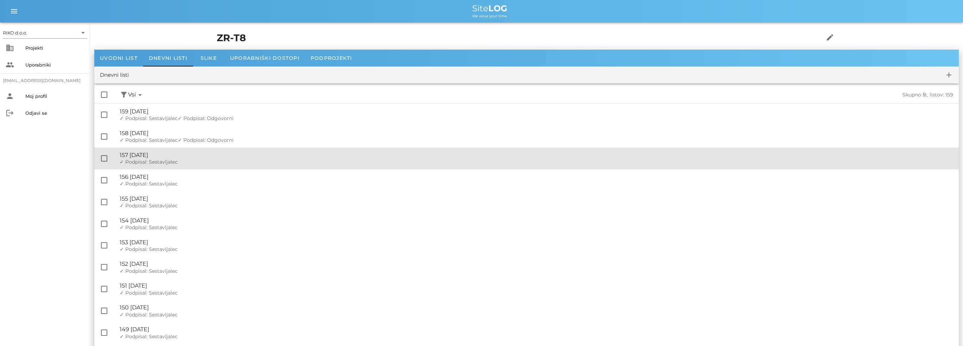
click at [205, 165] on div "✓ Podpisal: Nadzornik ✓ Podpisal: Sestavljalec ✓ Podpisal: Odgovorni" at bounding box center [537, 162] width 834 height 6
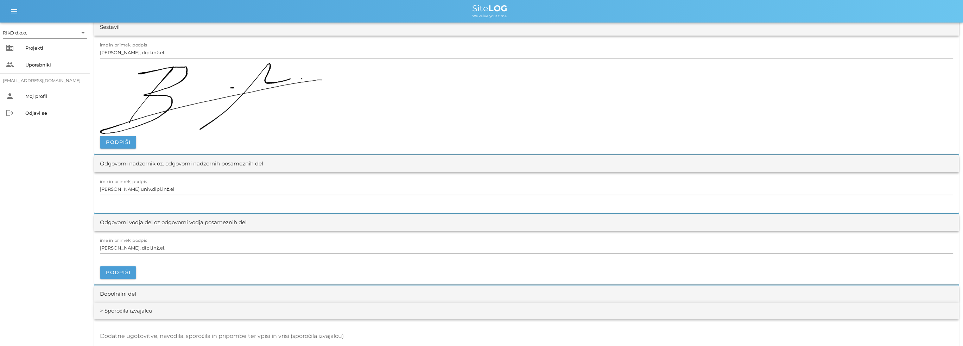
scroll to position [810, 0]
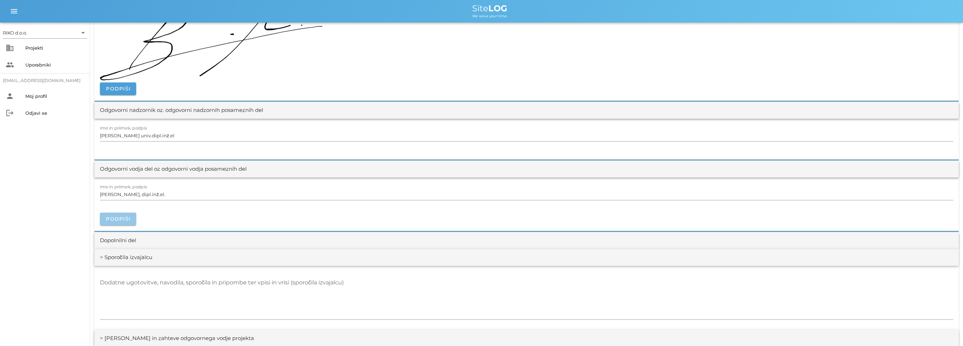
click at [125, 216] on span "Podpiši" at bounding box center [118, 219] width 25 height 6
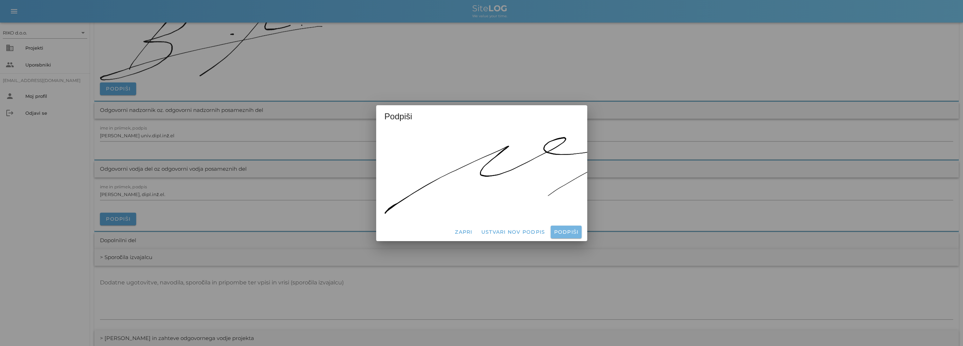
click at [572, 230] on span "Podpiši" at bounding box center [566, 232] width 25 height 6
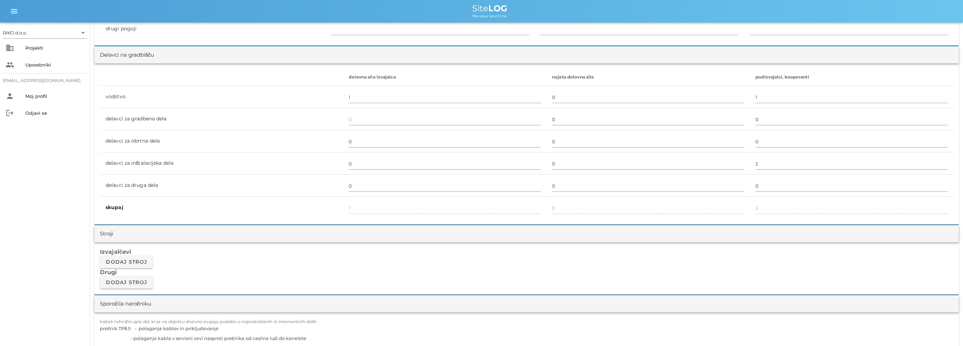
scroll to position [0, 0]
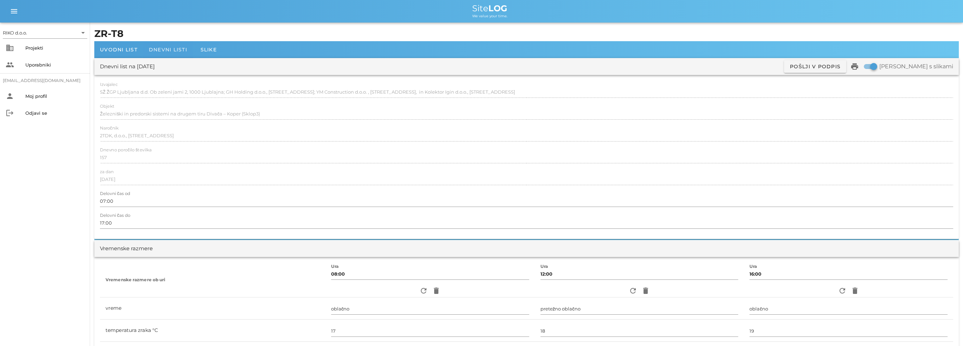
click at [170, 48] on span "Dnevni listi" at bounding box center [168, 49] width 38 height 6
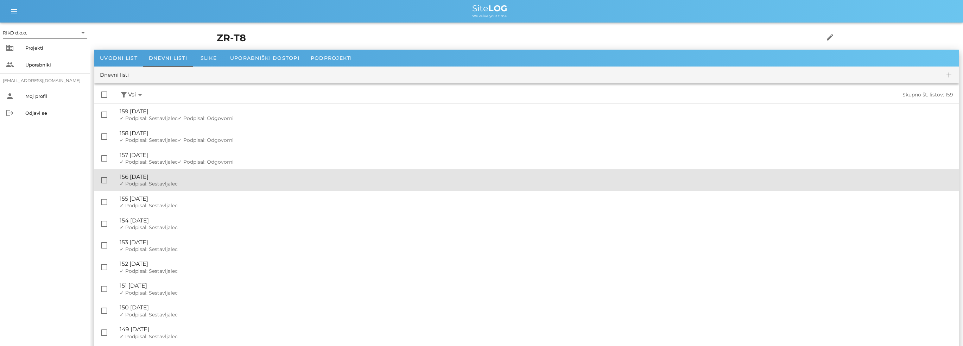
click at [176, 178] on div "🔏 156 [DATE]" at bounding box center [537, 177] width 834 height 7
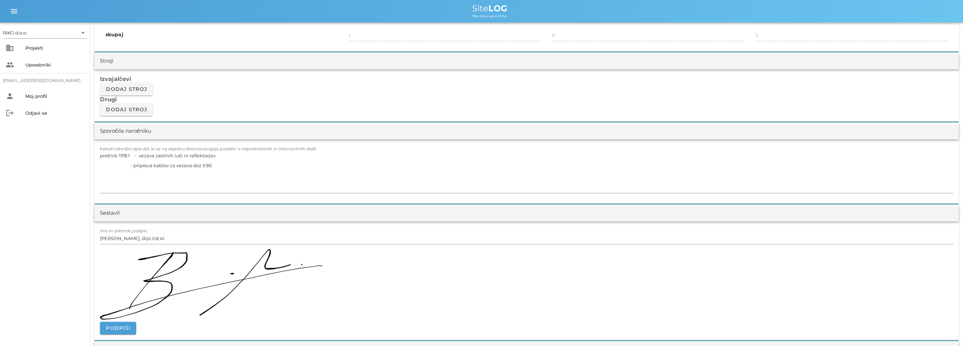
scroll to position [739, 0]
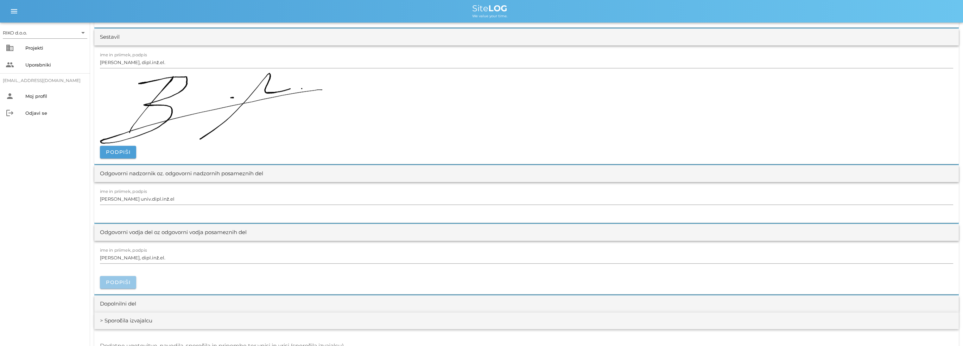
click at [124, 282] on span "Podpiši" at bounding box center [118, 282] width 25 height 6
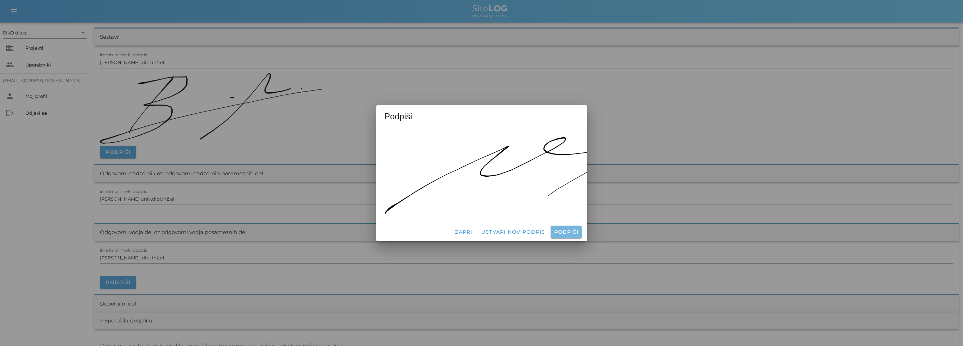
click at [575, 231] on span "Podpiši" at bounding box center [566, 232] width 25 height 6
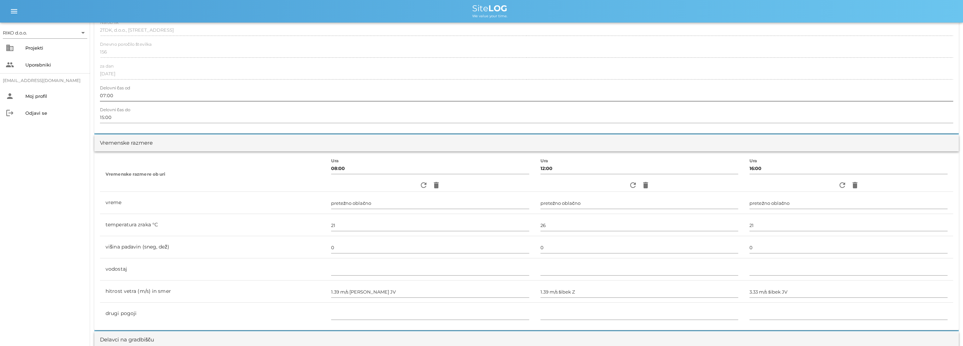
scroll to position [0, 0]
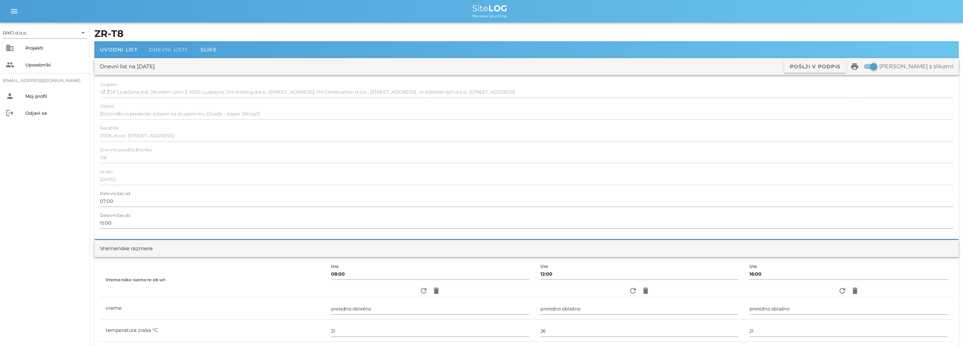
click at [170, 53] on div "Dnevni listi" at bounding box center [168, 49] width 50 height 17
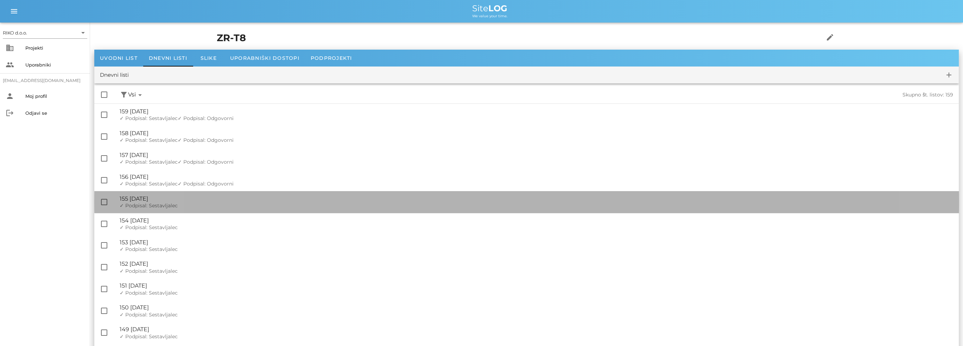
click at [173, 199] on div "🔏 155 [DATE]" at bounding box center [537, 198] width 834 height 7
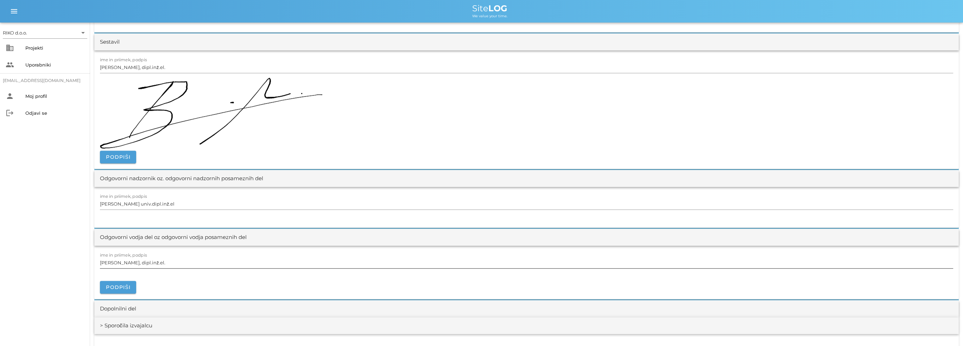
scroll to position [739, 0]
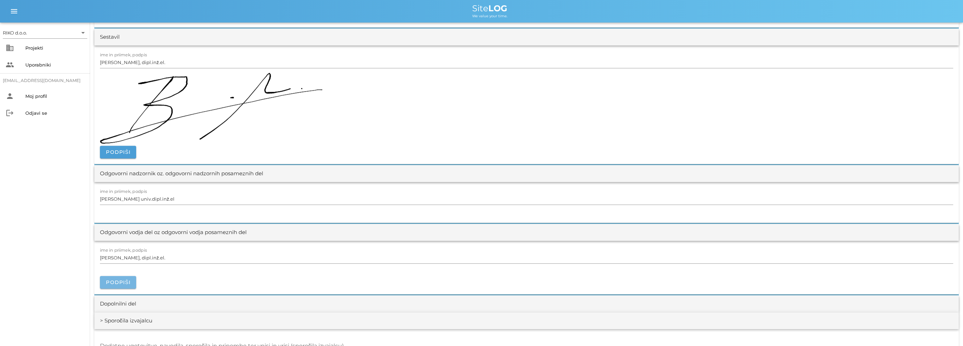
click at [119, 279] on span "Podpiši" at bounding box center [118, 282] width 25 height 6
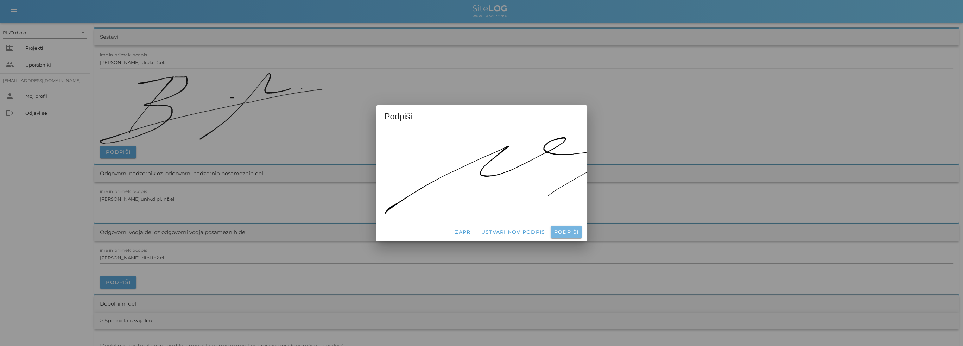
click at [563, 232] on button "Podpiši" at bounding box center [566, 232] width 31 height 13
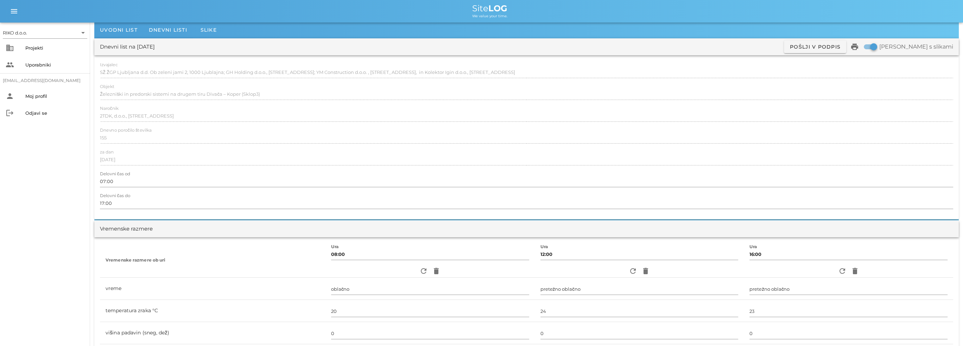
scroll to position [0, 0]
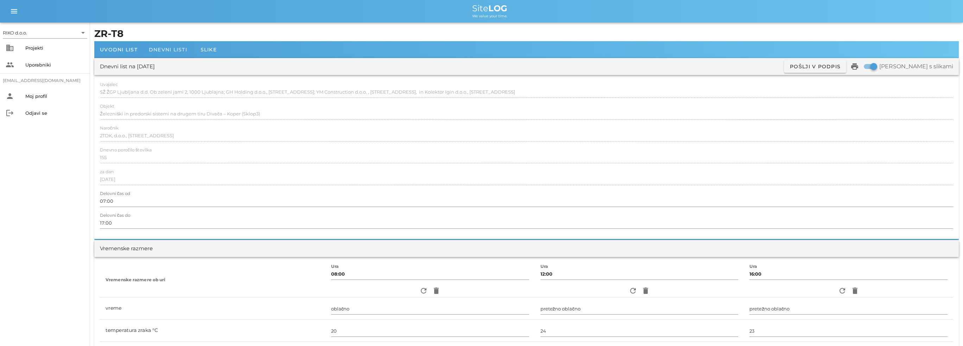
click at [171, 50] on span "Dnevni listi" at bounding box center [168, 49] width 38 height 6
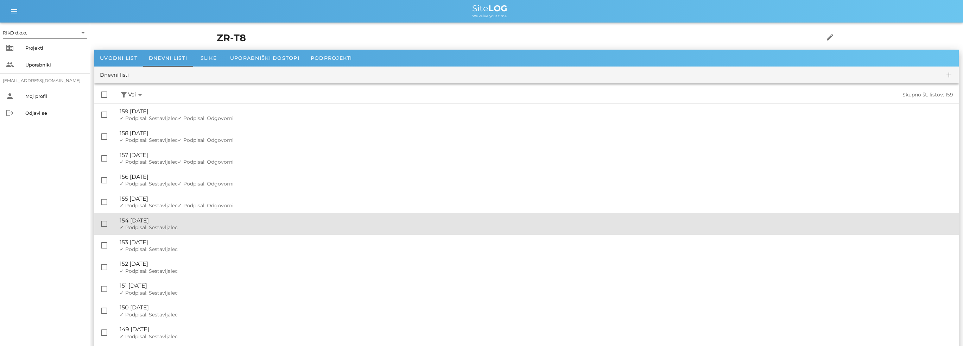
click at [186, 220] on div "🔏 154 [DATE]" at bounding box center [537, 220] width 834 height 7
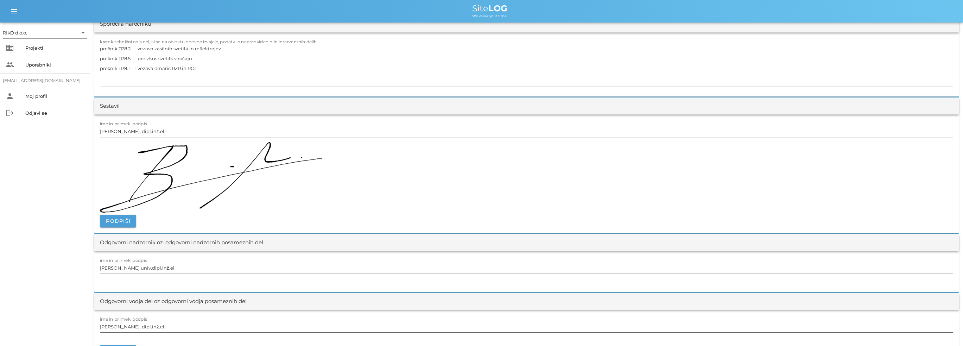
scroll to position [810, 0]
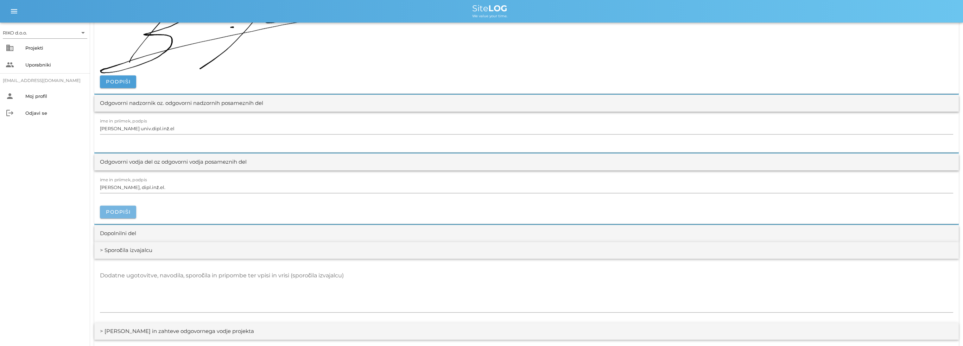
click at [132, 206] on button "Podpiši" at bounding box center [118, 212] width 36 height 13
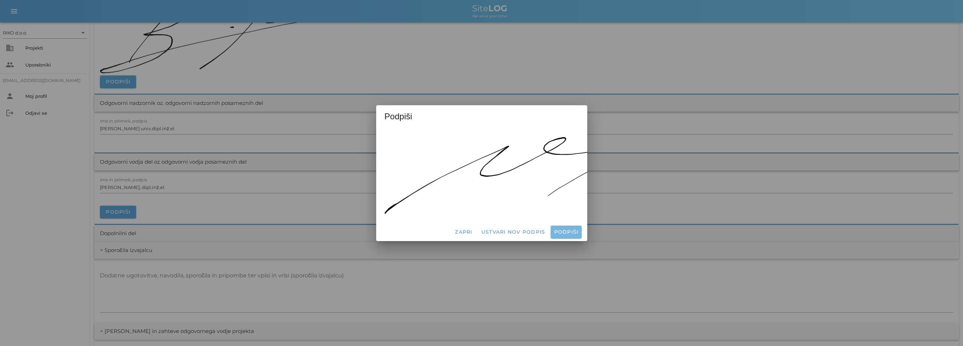
click at [555, 226] on button "Podpiši" at bounding box center [566, 232] width 31 height 13
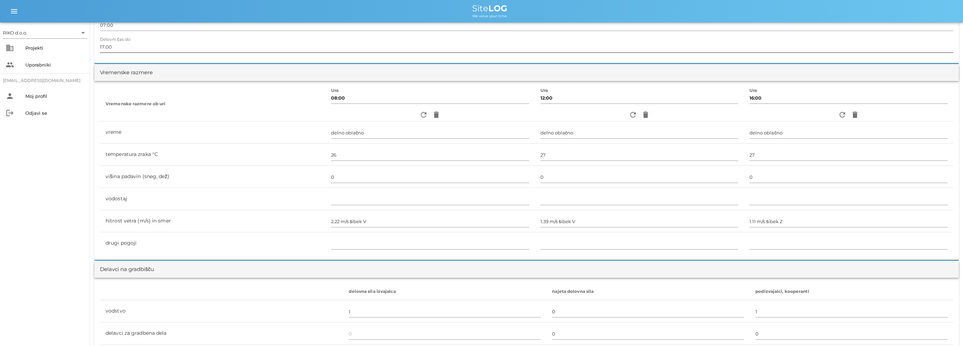
scroll to position [0, 0]
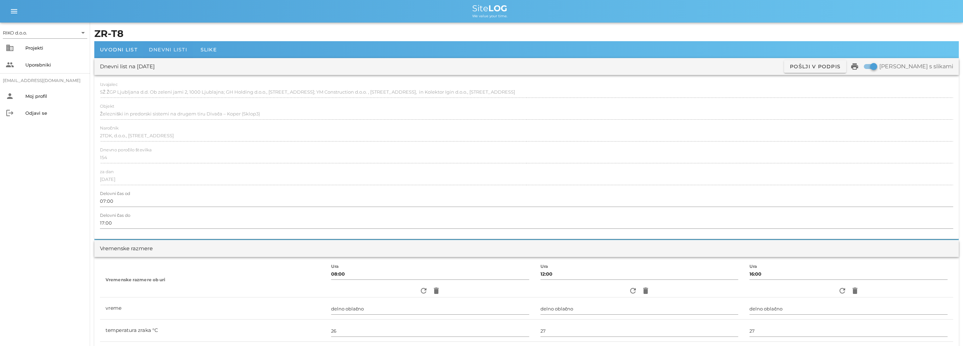
click at [175, 50] on span "Dnevni listi" at bounding box center [168, 49] width 38 height 6
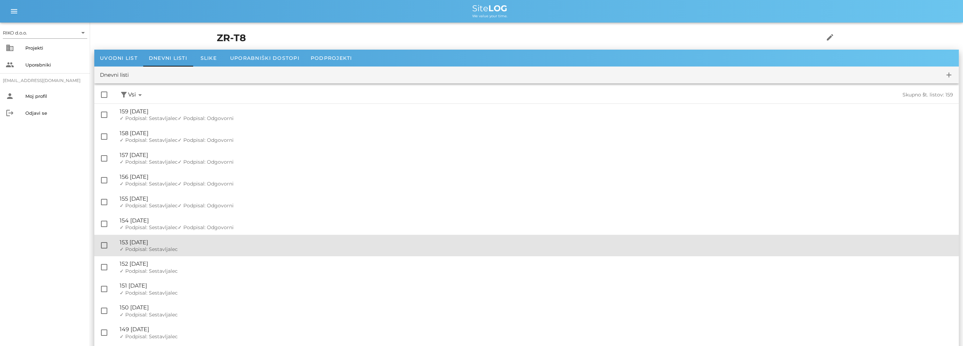
click at [191, 249] on div "✓ Podpisal: Nadzornik ✓ Podpisal: Sestavljalec ✓ Podpisal: Odgovorni" at bounding box center [537, 249] width 834 height 6
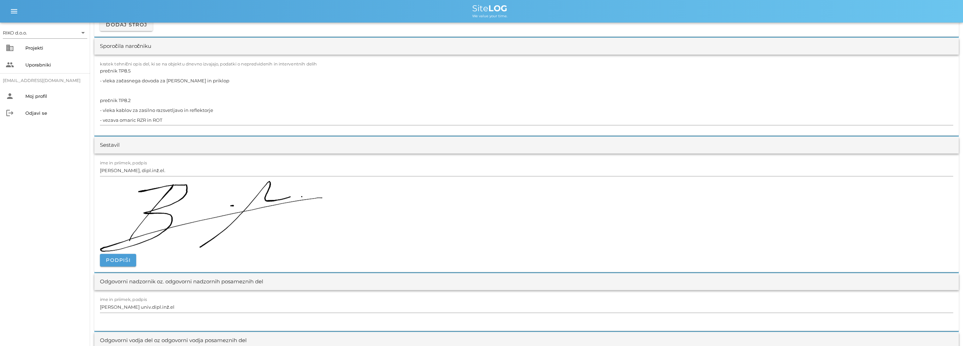
scroll to position [774, 0]
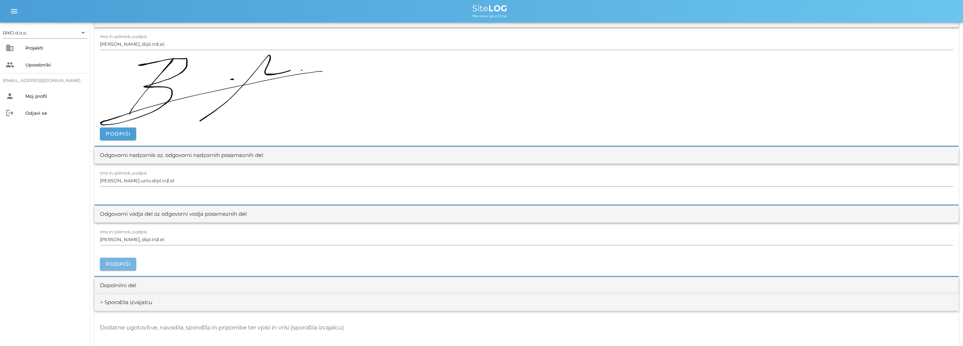
click at [126, 261] on span "Podpiši" at bounding box center [118, 264] width 25 height 6
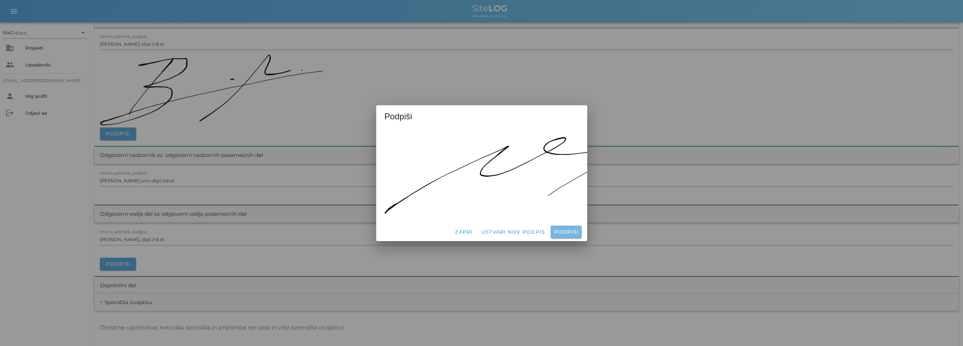
click at [564, 229] on span "Podpiši" at bounding box center [566, 232] width 25 height 6
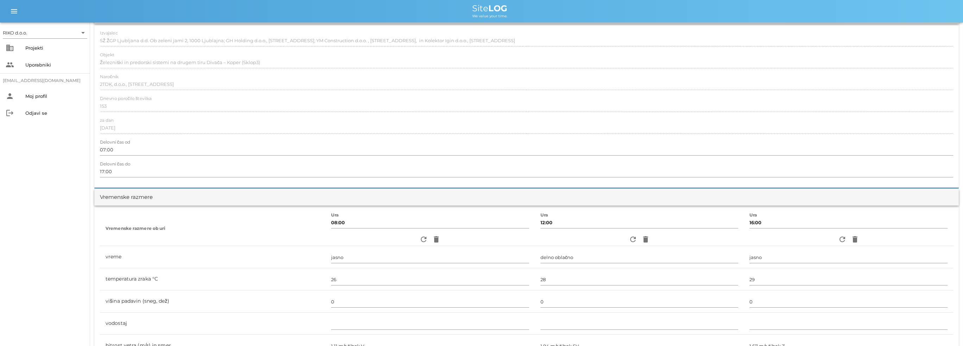
scroll to position [0, 0]
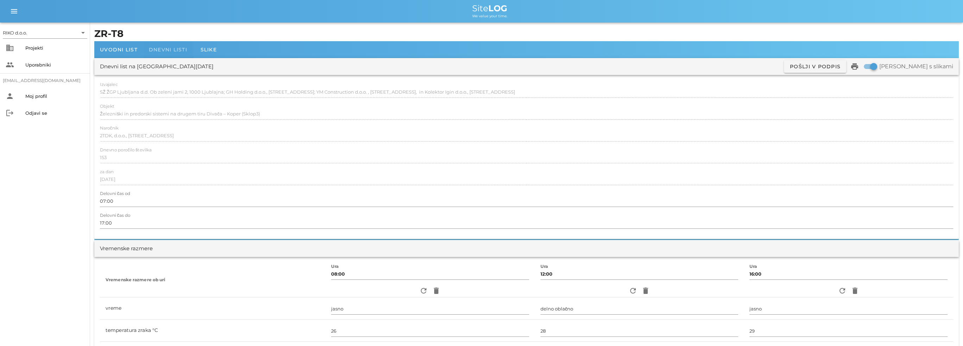
click at [180, 51] on span "Dnevni listi" at bounding box center [168, 49] width 38 height 6
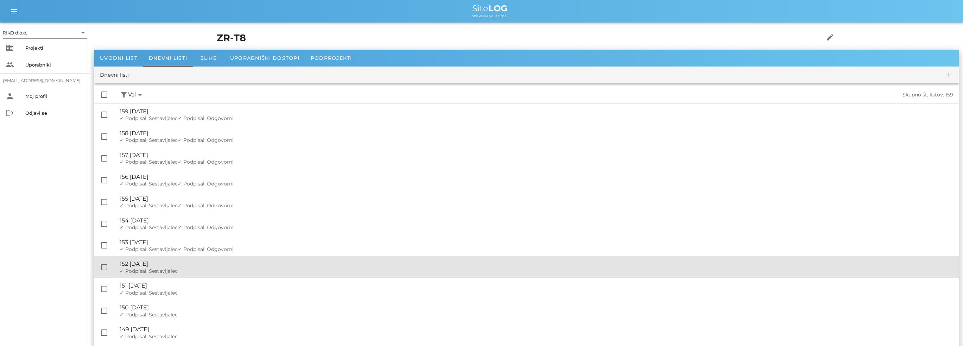
click at [183, 271] on div "✓ Podpisal: Nadzornik ✓ Podpisal: Sestavljalec ✓ Podpisal: Odgovorni" at bounding box center [537, 271] width 834 height 6
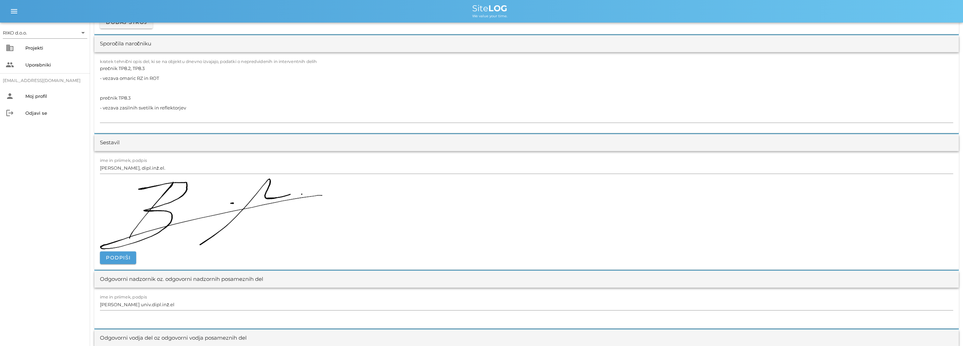
scroll to position [774, 0]
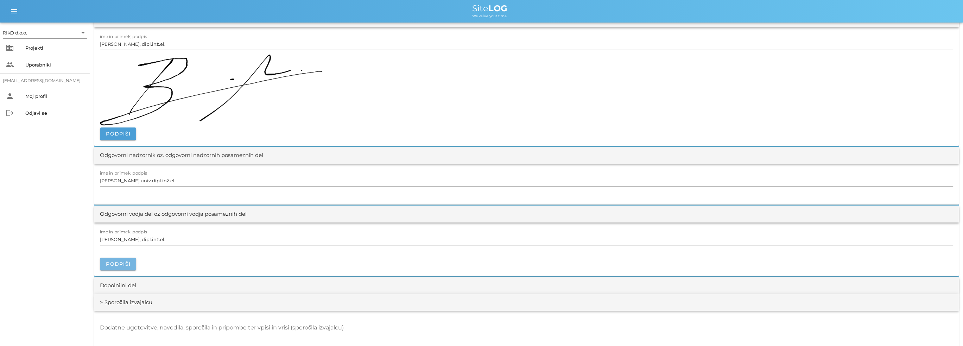
click at [128, 265] on span "Podpiši" at bounding box center [118, 264] width 25 height 6
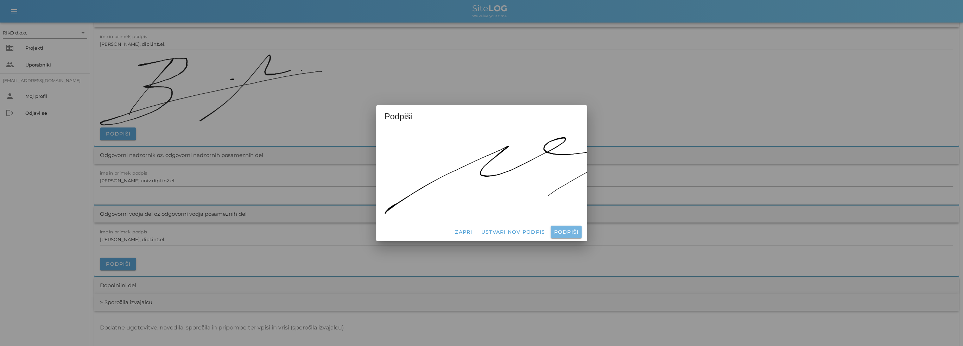
click at [561, 226] on button "Podpiši" at bounding box center [566, 232] width 31 height 13
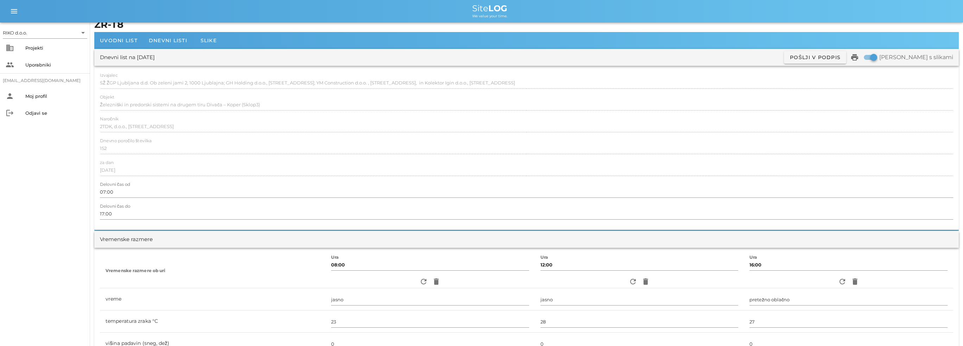
scroll to position [0, 0]
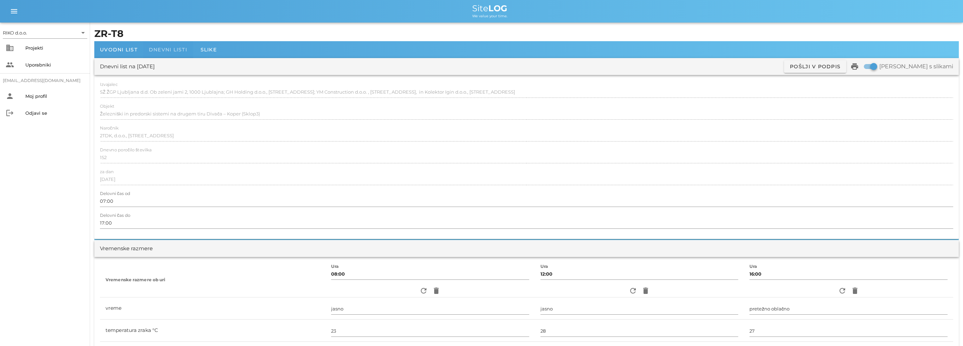
click at [183, 49] on span "Dnevni listi" at bounding box center [168, 49] width 38 height 6
